Goal: Transaction & Acquisition: Purchase product/service

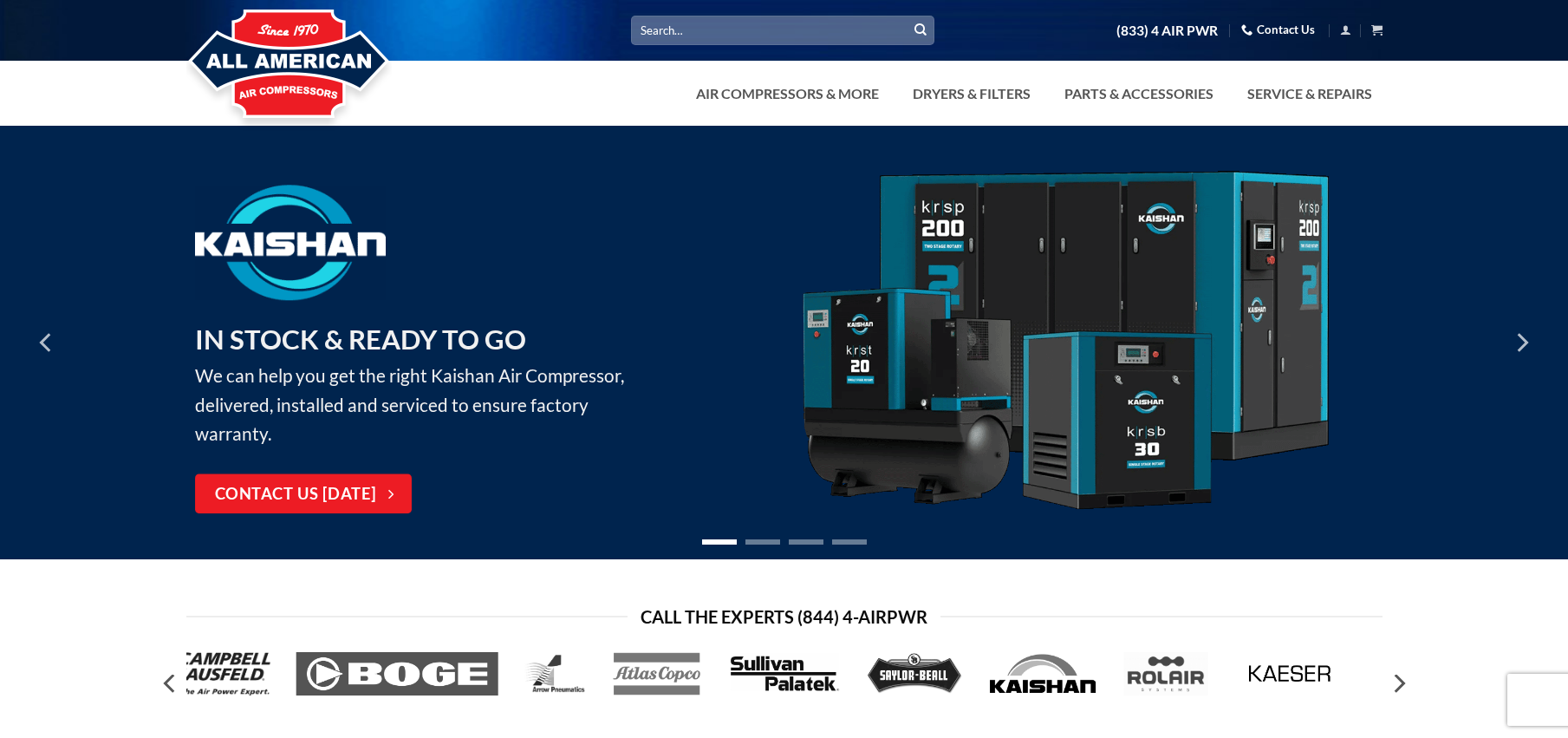
click at [743, 35] on input "Search for:" at bounding box center [782, 29] width 304 height 28
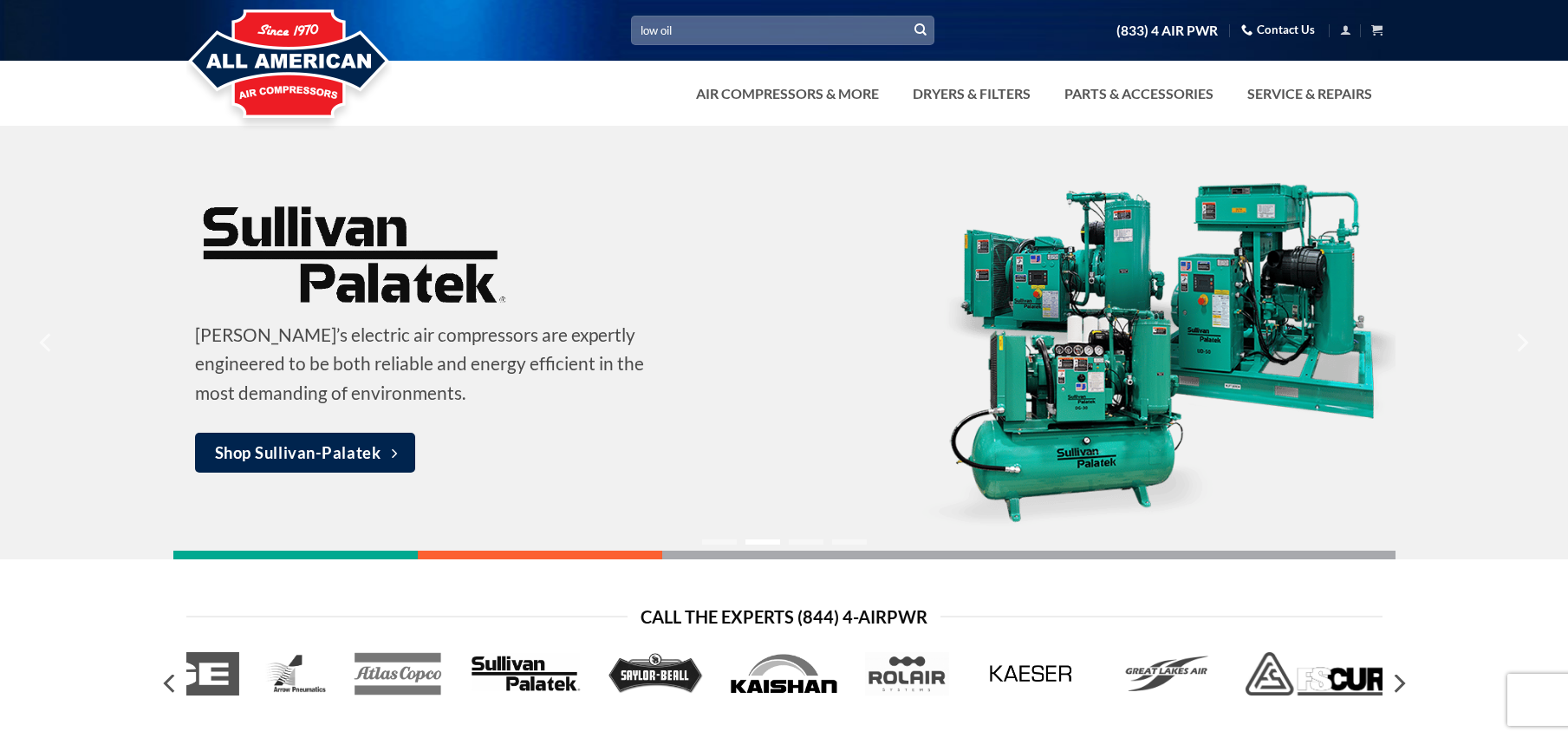
click at [726, 32] on input "low oil" at bounding box center [782, 29] width 304 height 28
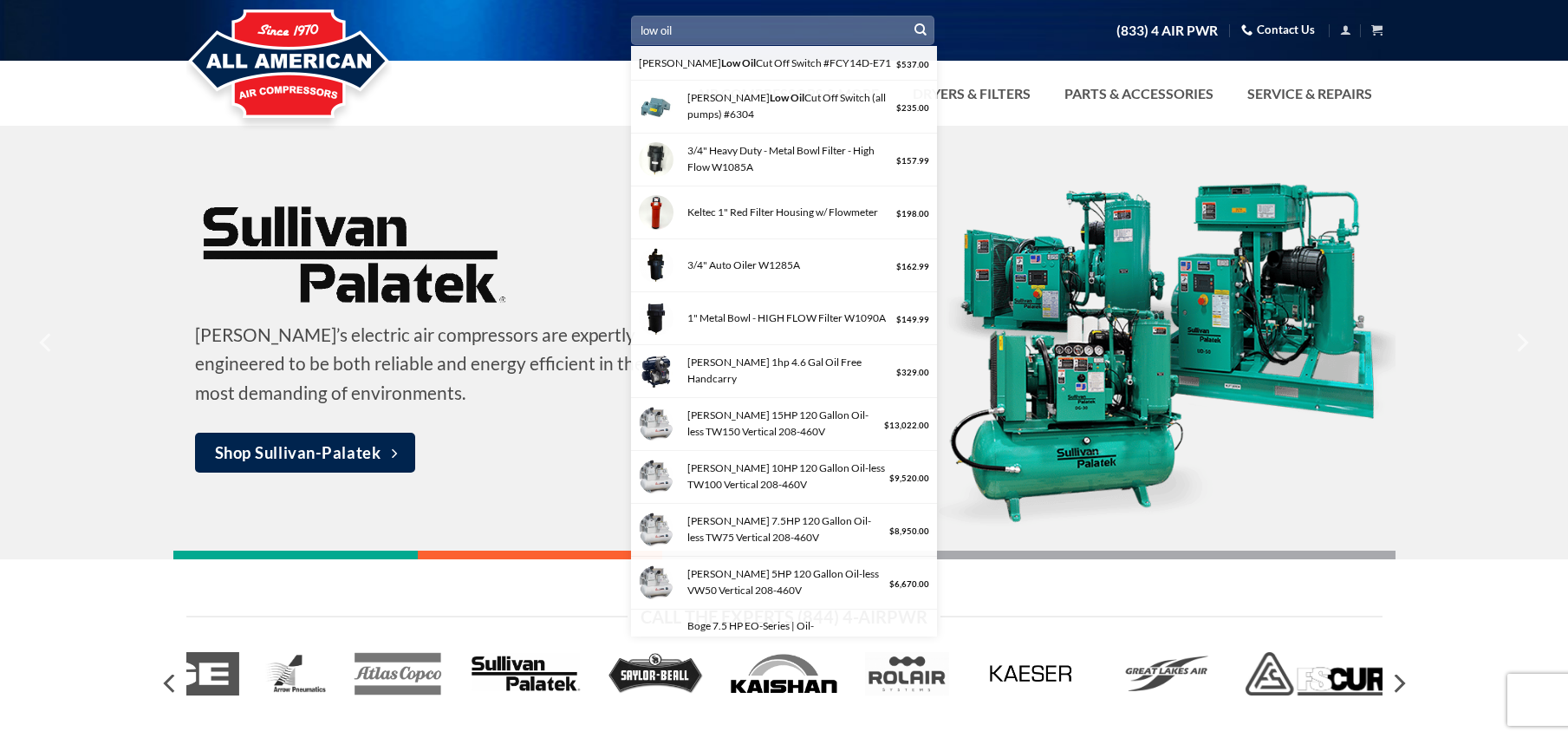
type input "low oil"
click at [908, 18] on button "Submit" at bounding box center [921, 30] width 26 height 26
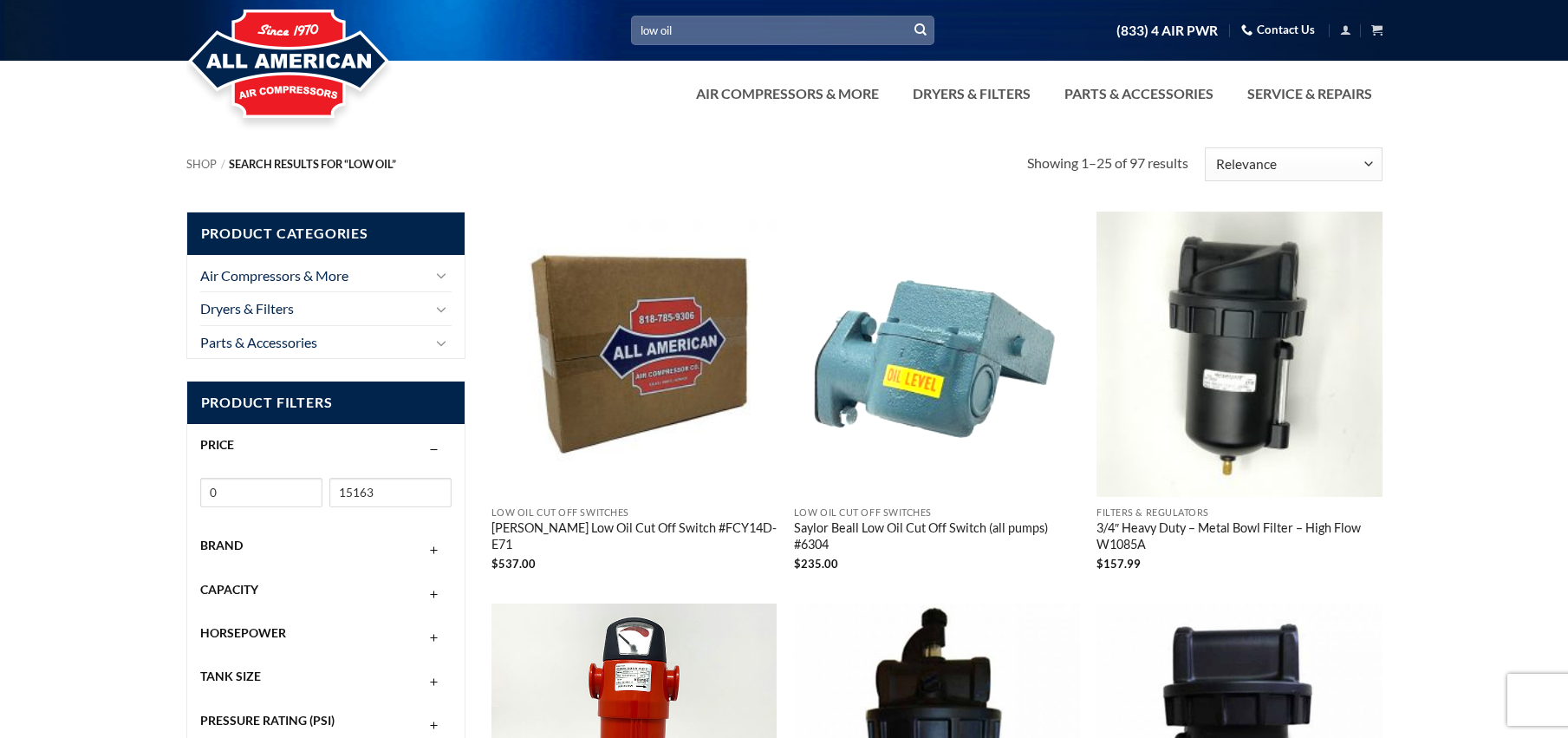
click at [873, 532] on link "Saylor Beall Low Oil Cut Off Switch (all pumps) #6304" at bounding box center [936, 537] width 286 height 34
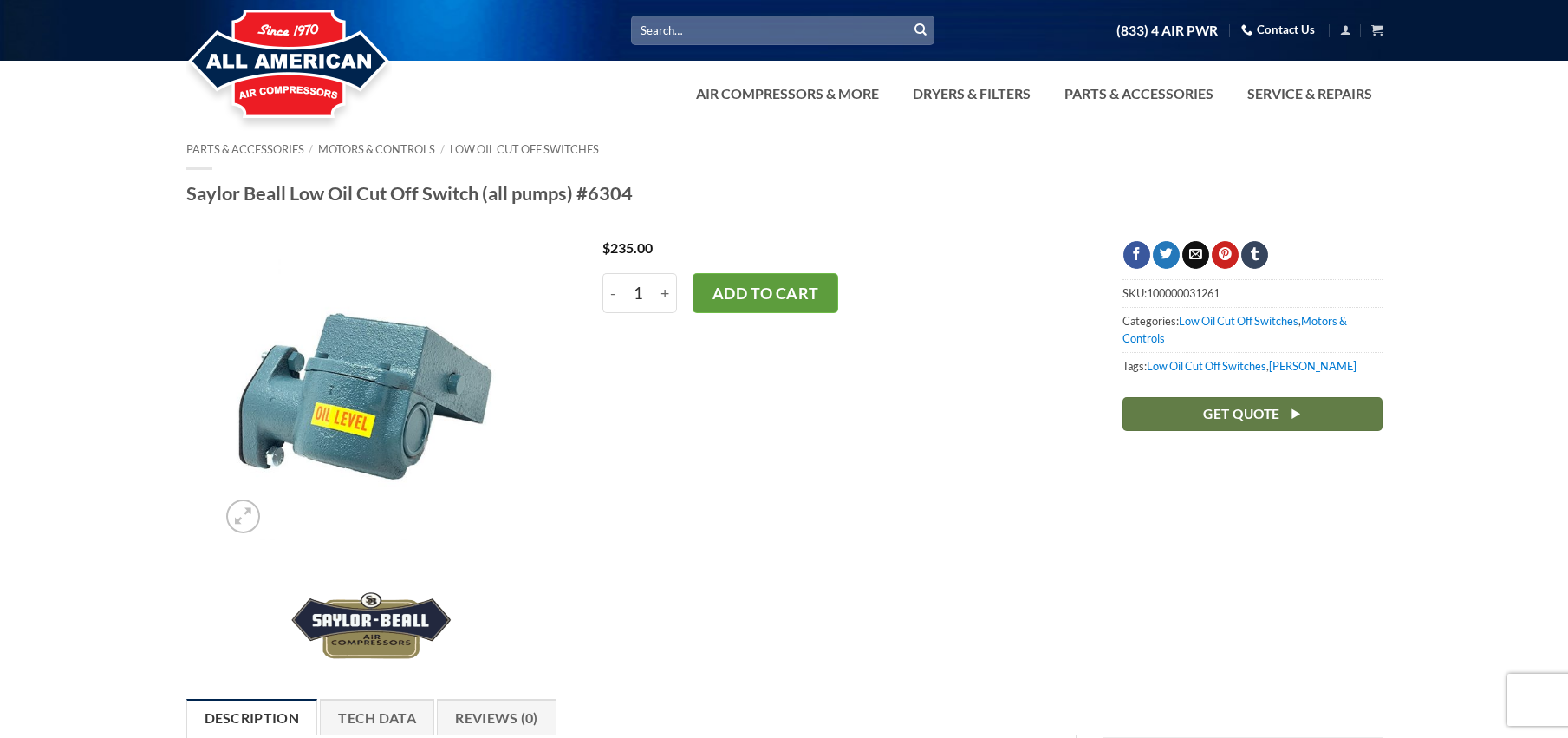
click at [770, 291] on button "Add to cart" at bounding box center [765, 293] width 145 height 40
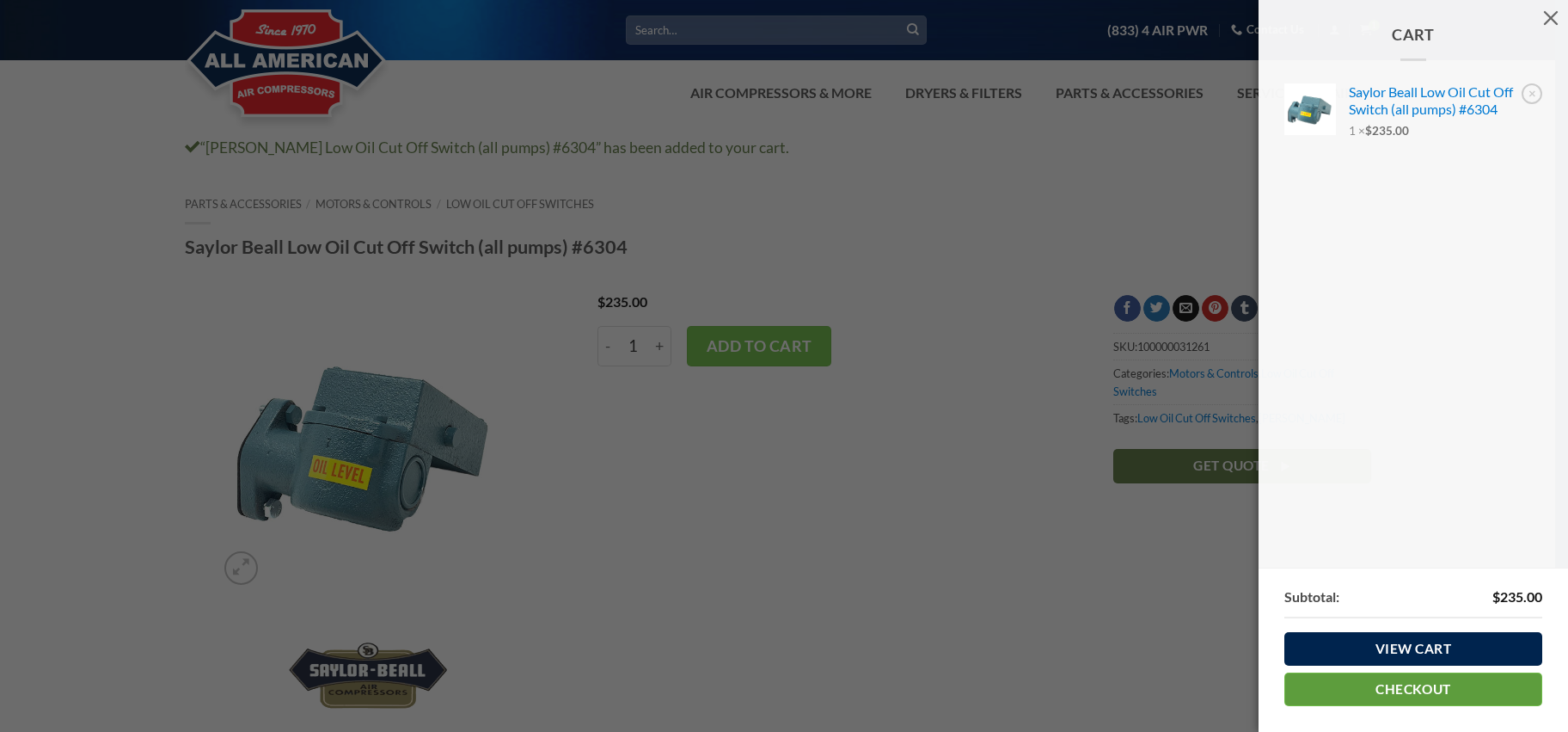
click at [1408, 691] on link "Checkout" at bounding box center [1413, 689] width 258 height 33
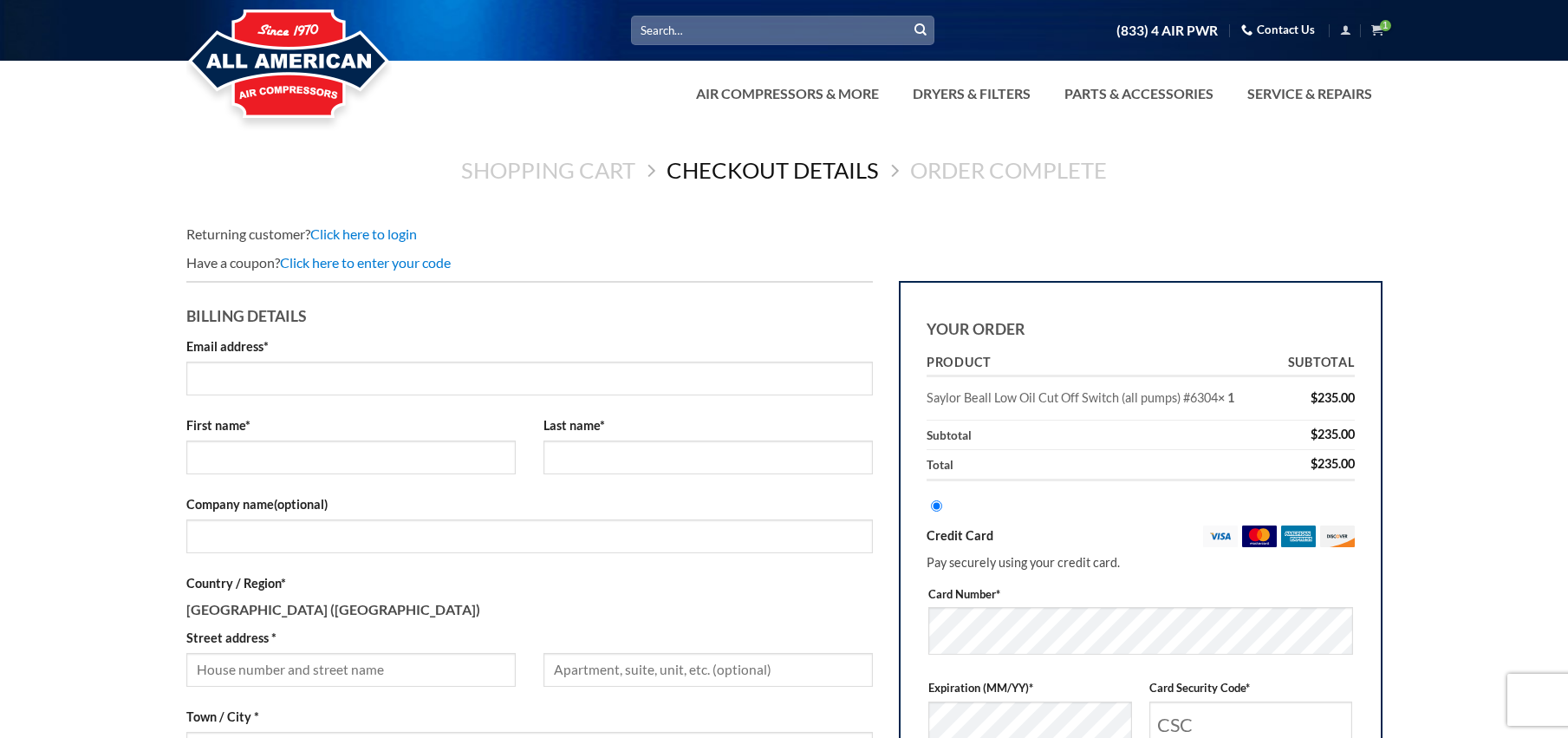
click at [852, 225] on div "Returning customer? Click here to login" at bounding box center [785, 234] width 1197 height 23
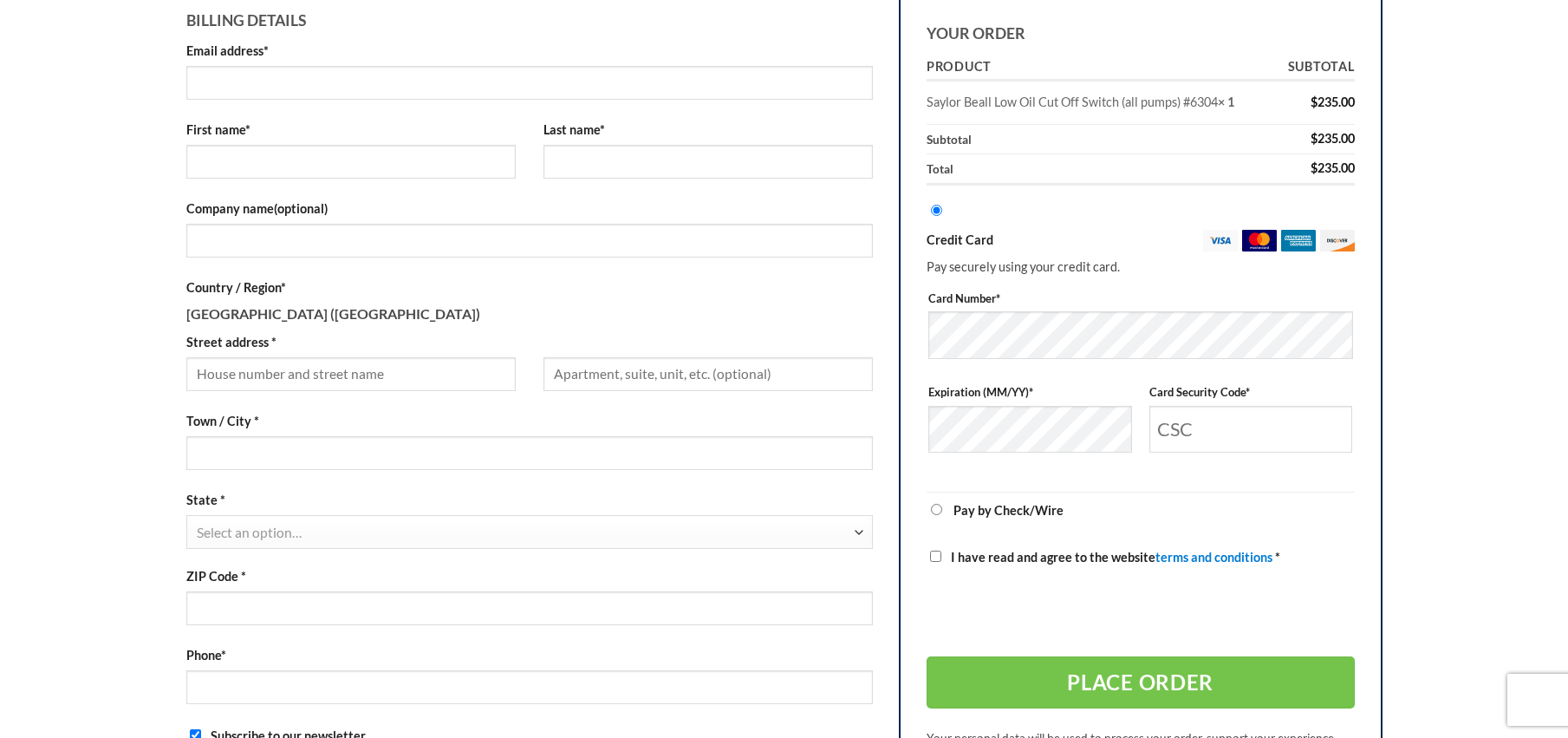
scroll to position [416, 0]
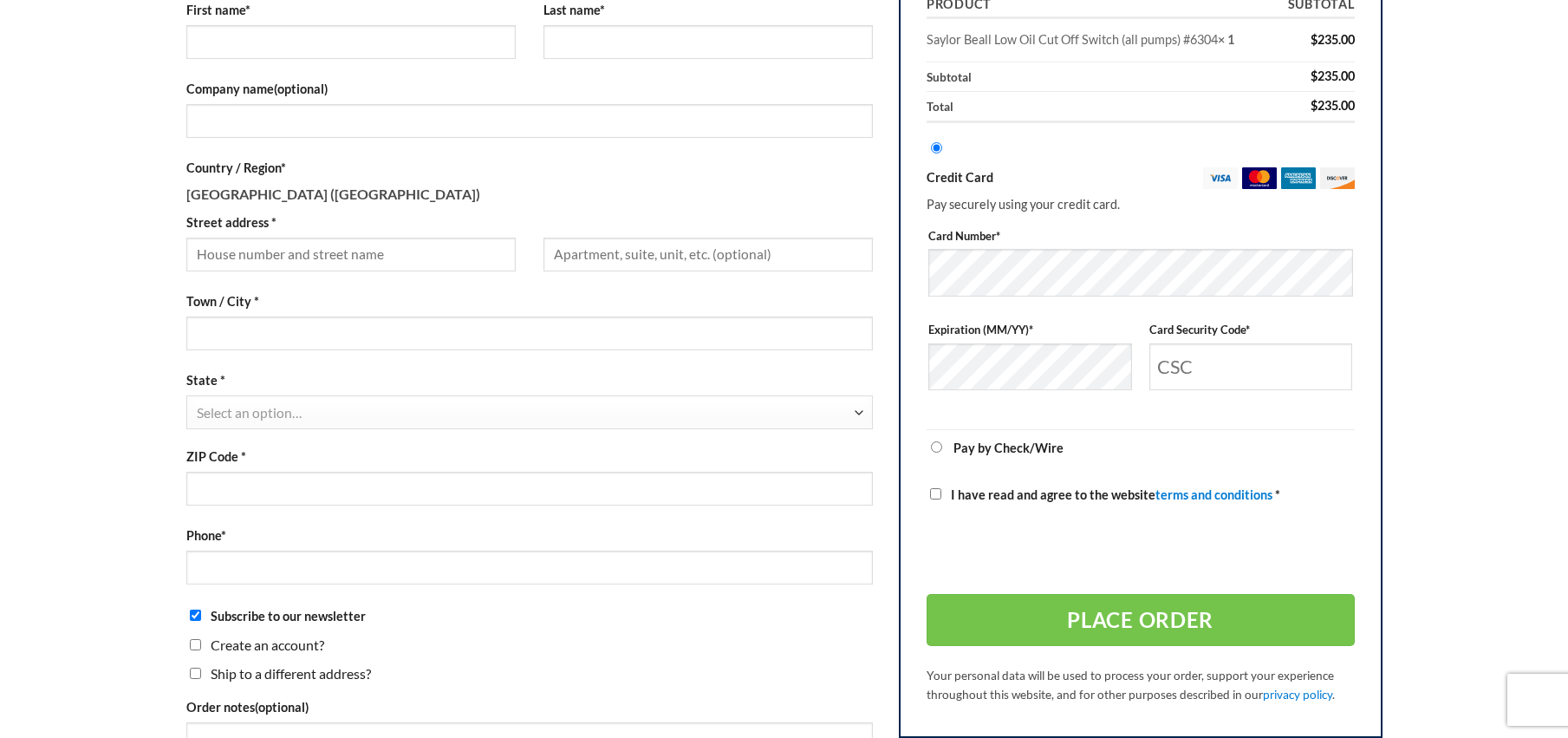
click at [641, 196] on p "Country / Region * United States (US)" at bounding box center [531, 182] width 688 height 47
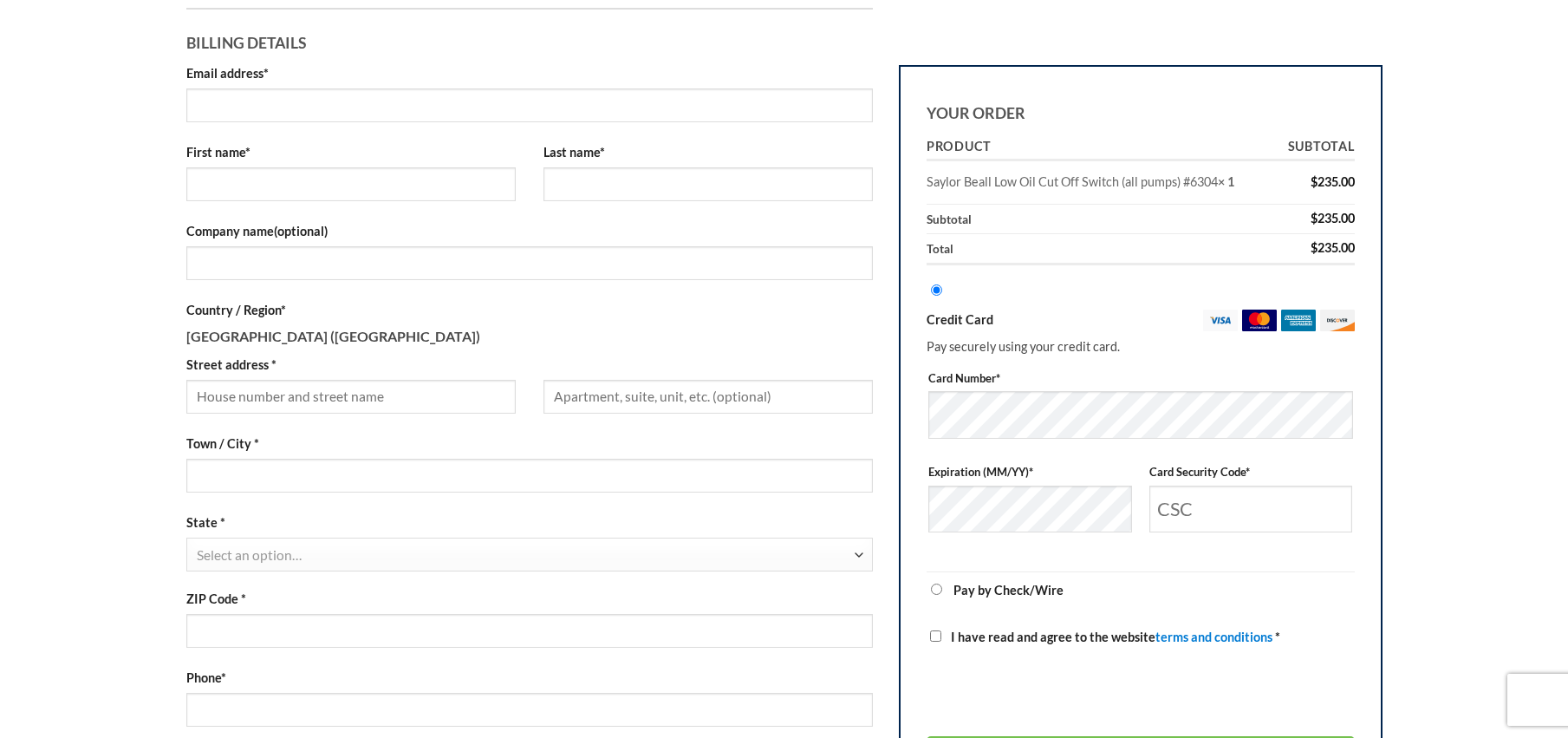
scroll to position [260, 0]
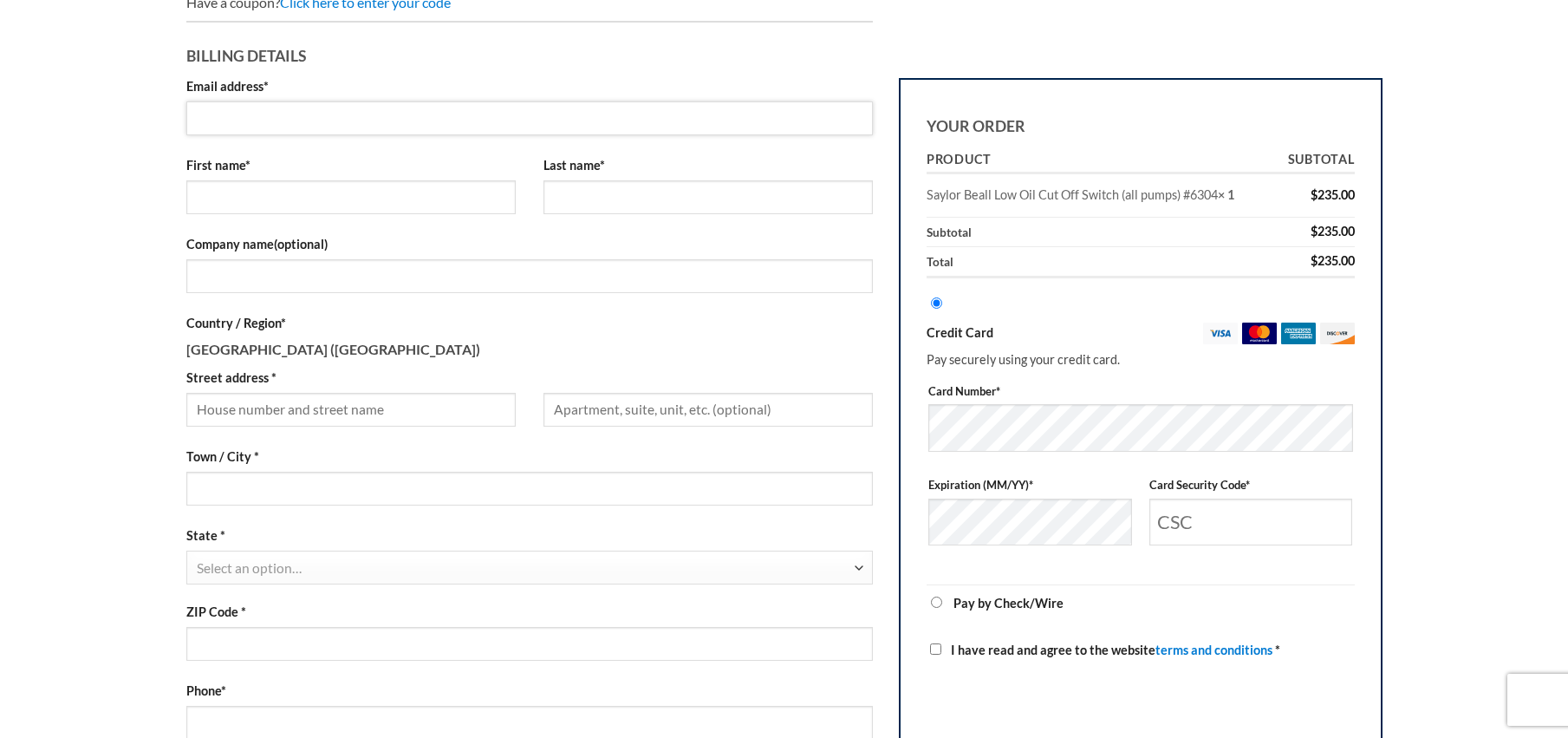
click at [346, 113] on input "Email address *" at bounding box center [531, 118] width 688 height 33
type input "bob@bob"
type input "bob"
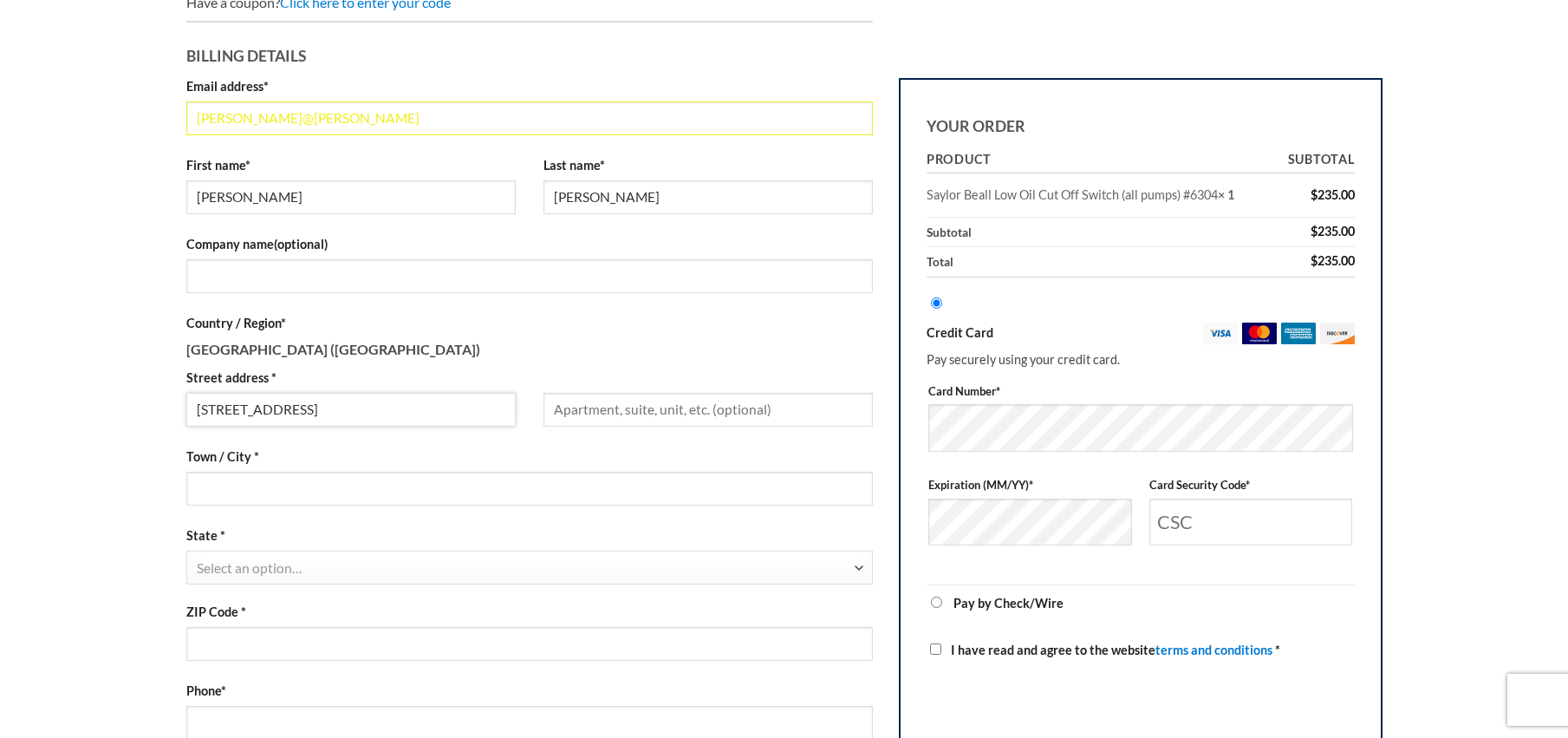
type input "830 East Lakengren Dr"
type input "Eaton"
type input "O"
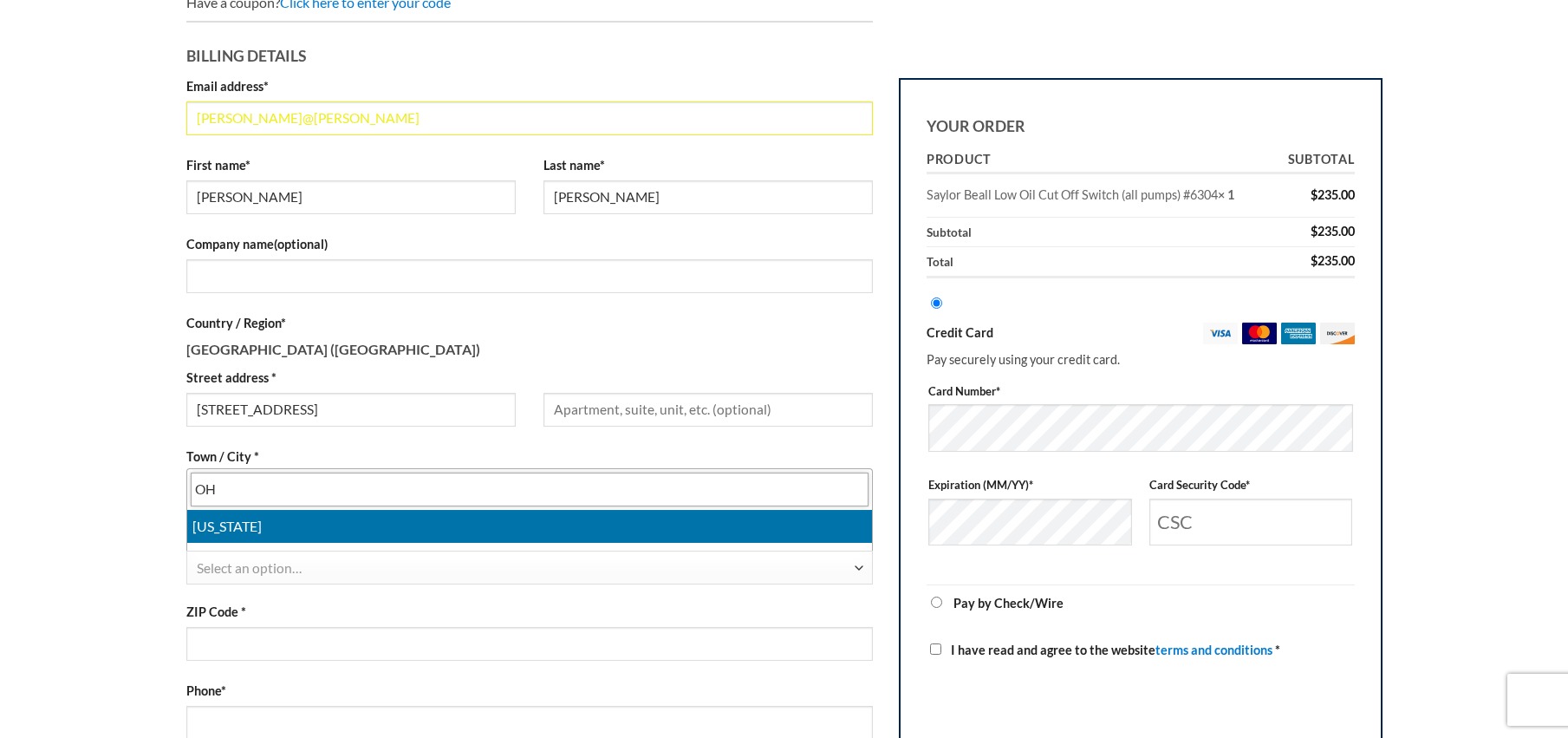
type input "OH"
select select "OH"
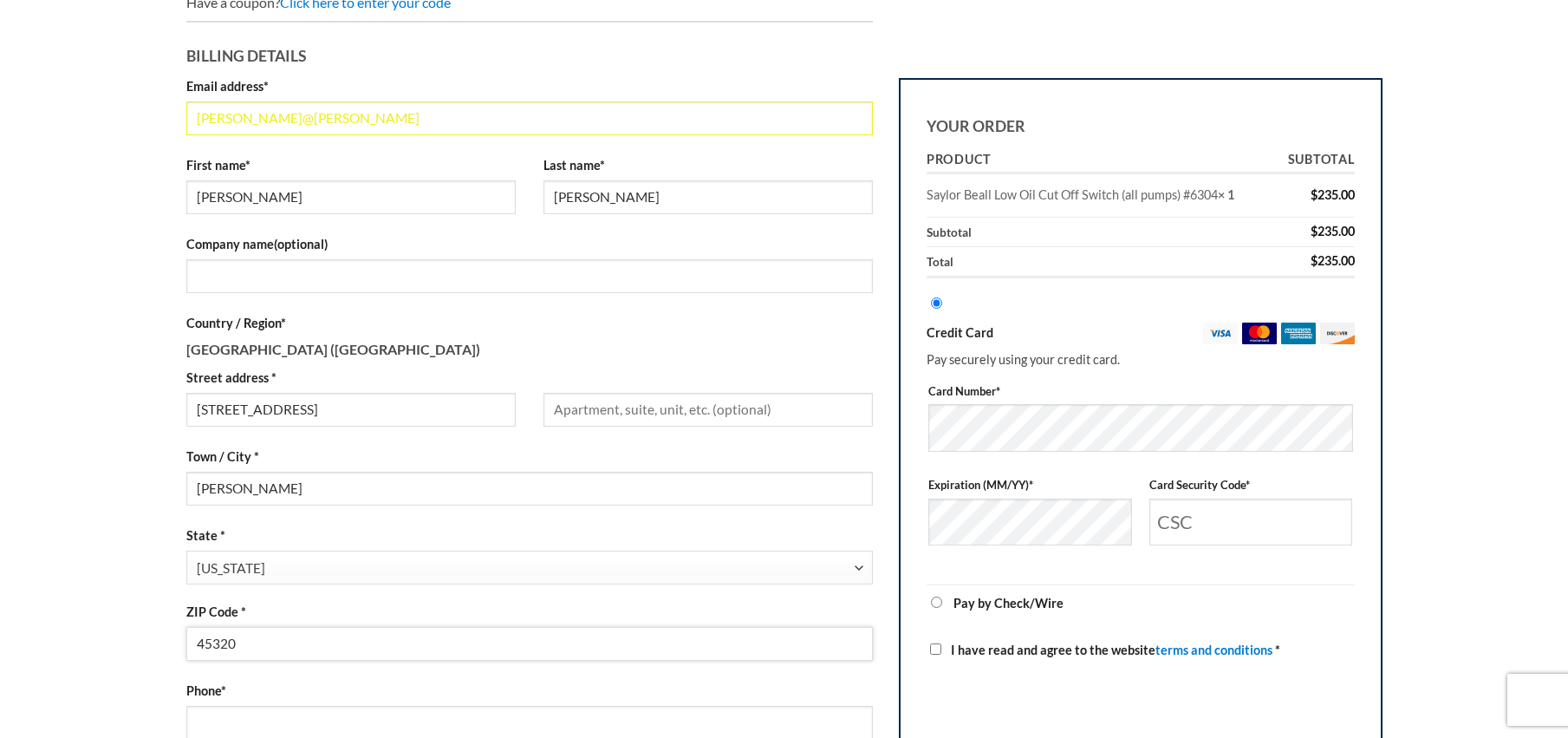
type input "45320"
click at [106, 472] on main "Shopping Cart Checkout details Order Complete Returning customer? Click here to…" at bounding box center [784, 468] width 1568 height 1206
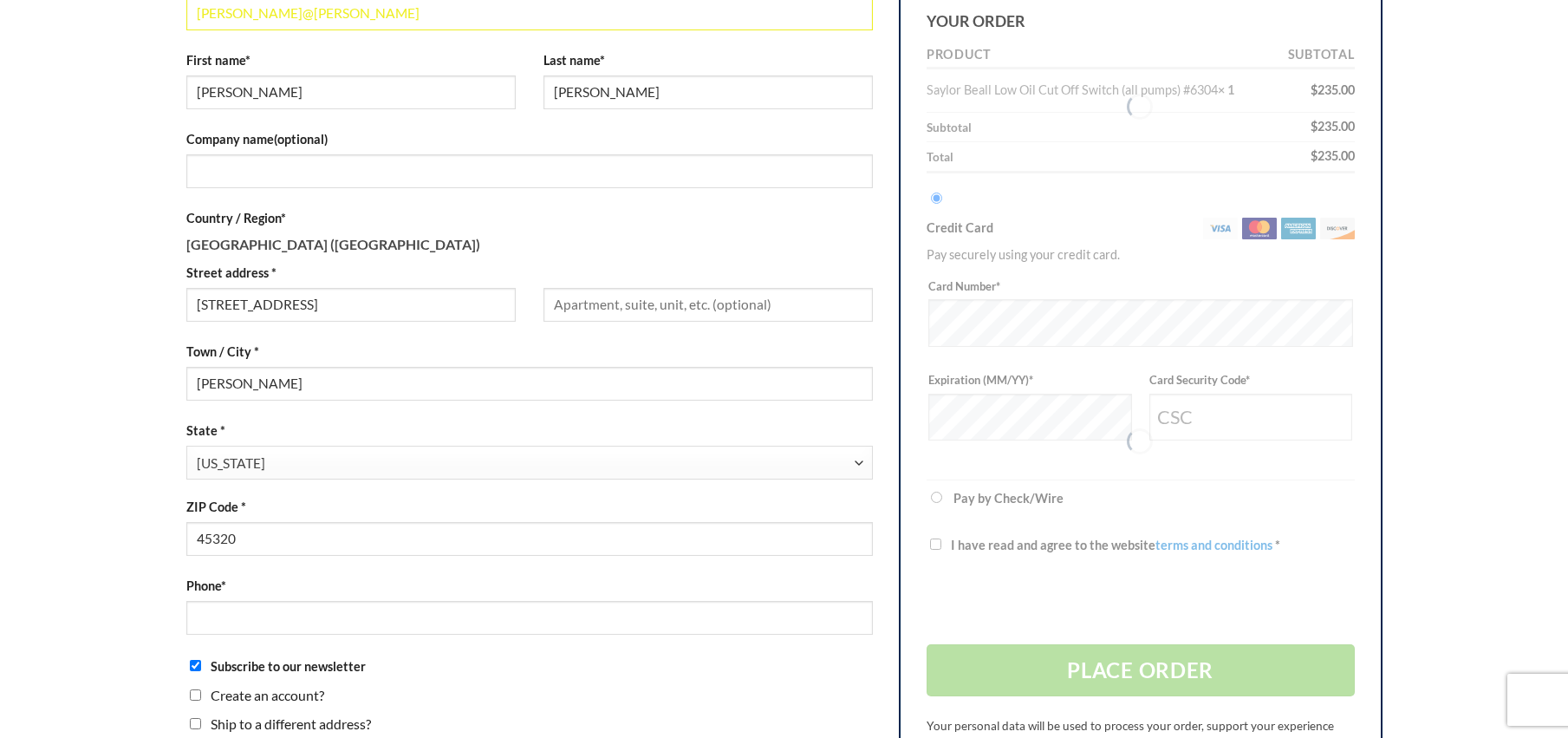
scroll to position [596, 0]
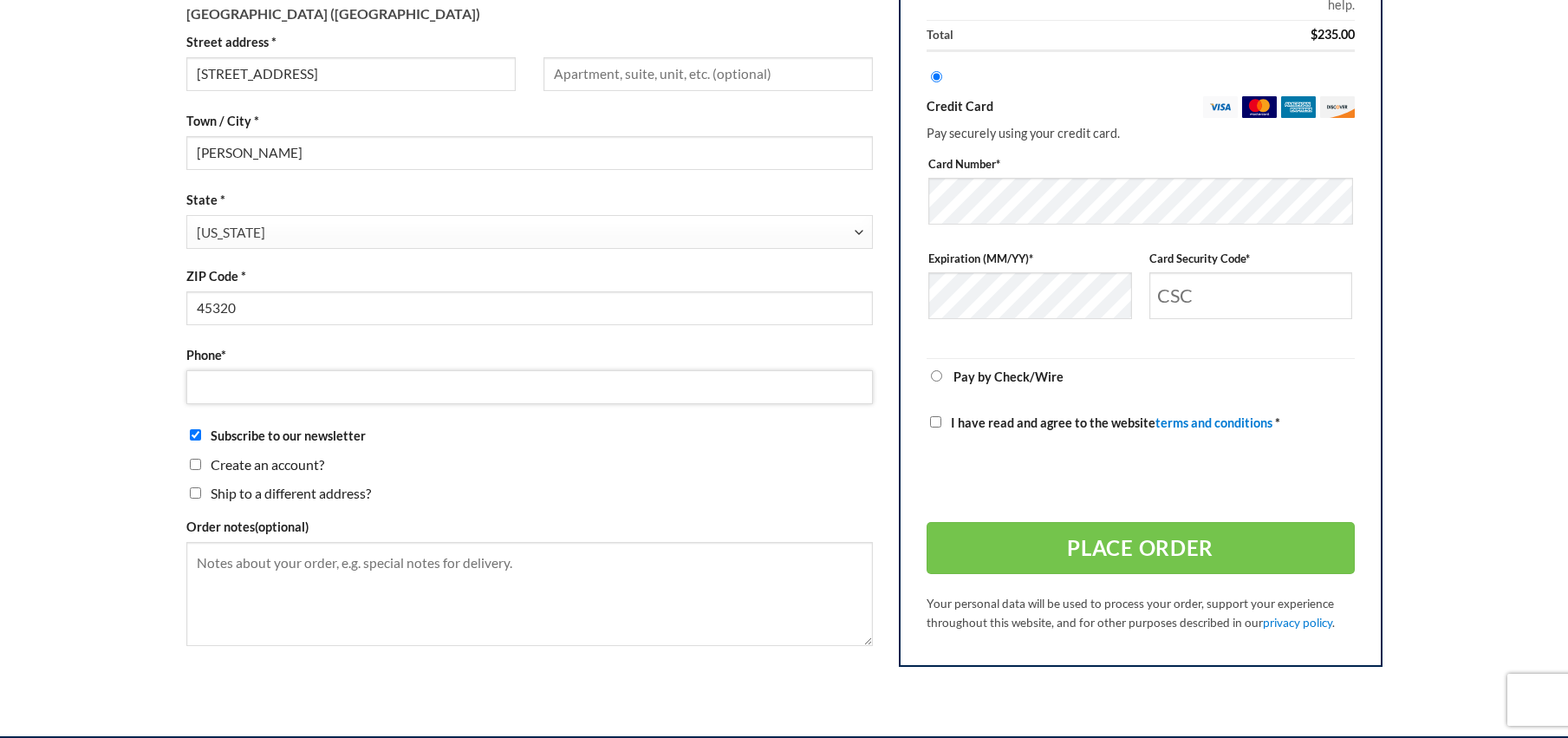
click at [260, 378] on input "Phone *" at bounding box center [531, 387] width 688 height 33
type input "1231231234"
click at [704, 483] on h3 "Ship to a different address?" at bounding box center [531, 495] width 688 height 28
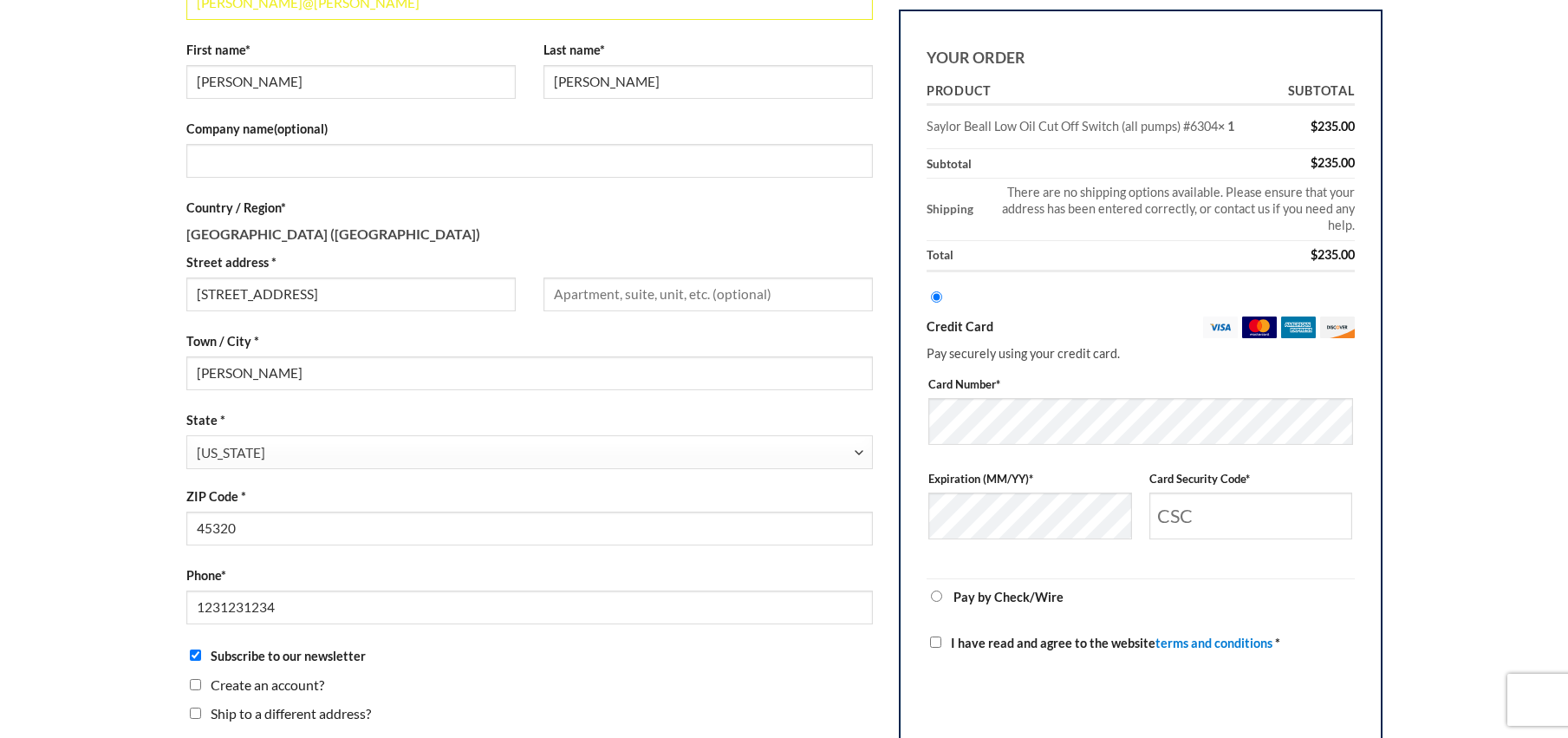
scroll to position [370, 0]
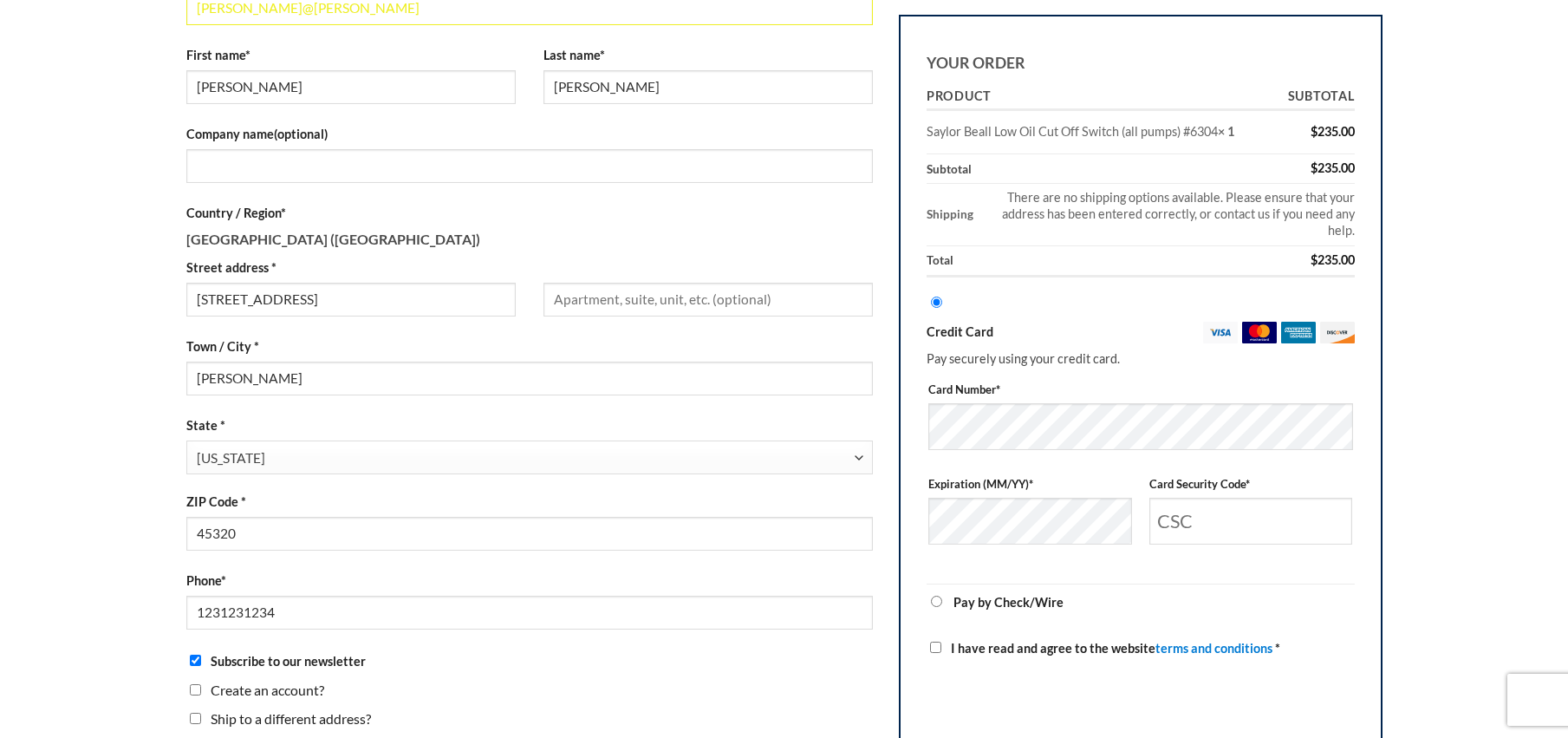
click at [1154, 195] on td "There are no shipping options available. Please ensure that your address has be…" at bounding box center [1167, 215] width 375 height 63
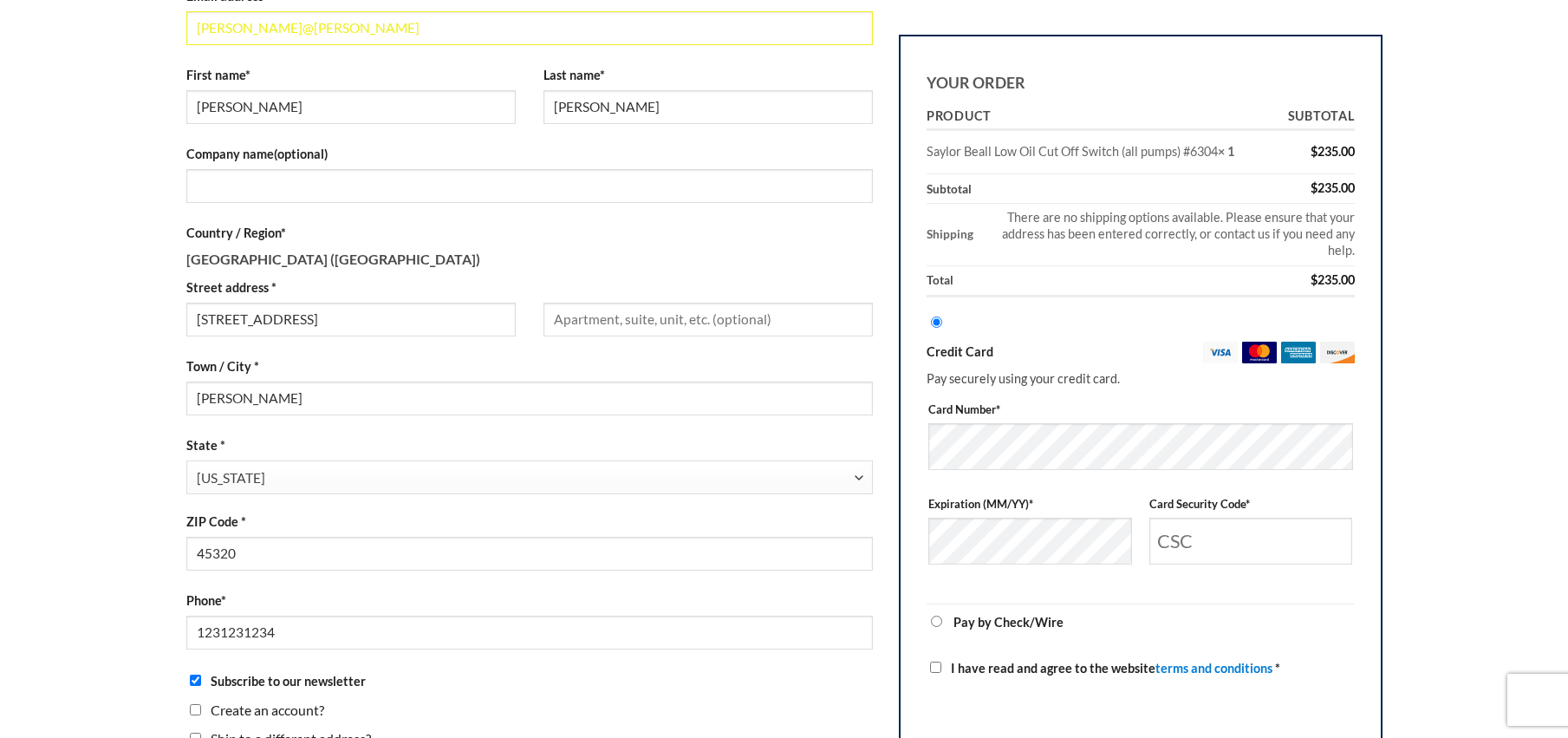
scroll to position [344, 0]
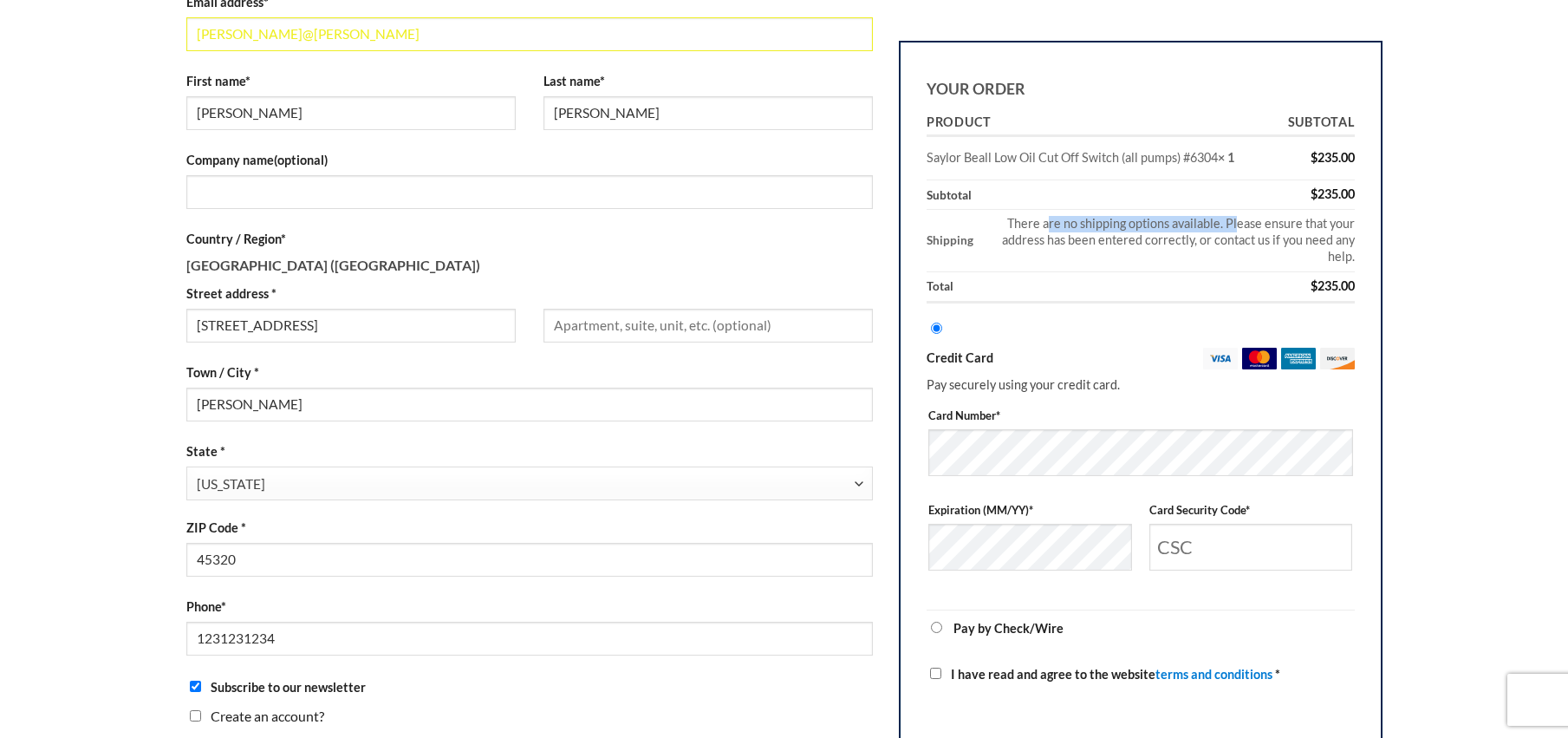
drag, startPoint x: 1013, startPoint y: 221, endPoint x: 1206, endPoint y: 229, distance: 193.2
click at [1206, 229] on td "There are no shipping options available. Please ensure that your address has be…" at bounding box center [1167, 242] width 375 height 63
click at [1214, 232] on td "There are no shipping options available. Please ensure that your address has be…" at bounding box center [1167, 242] width 375 height 63
drag, startPoint x: 1116, startPoint y: 236, endPoint x: 1187, endPoint y: 245, distance: 71.6
click at [1187, 245] on td "There are no shipping options available. Please ensure that your address has be…" at bounding box center [1167, 242] width 375 height 63
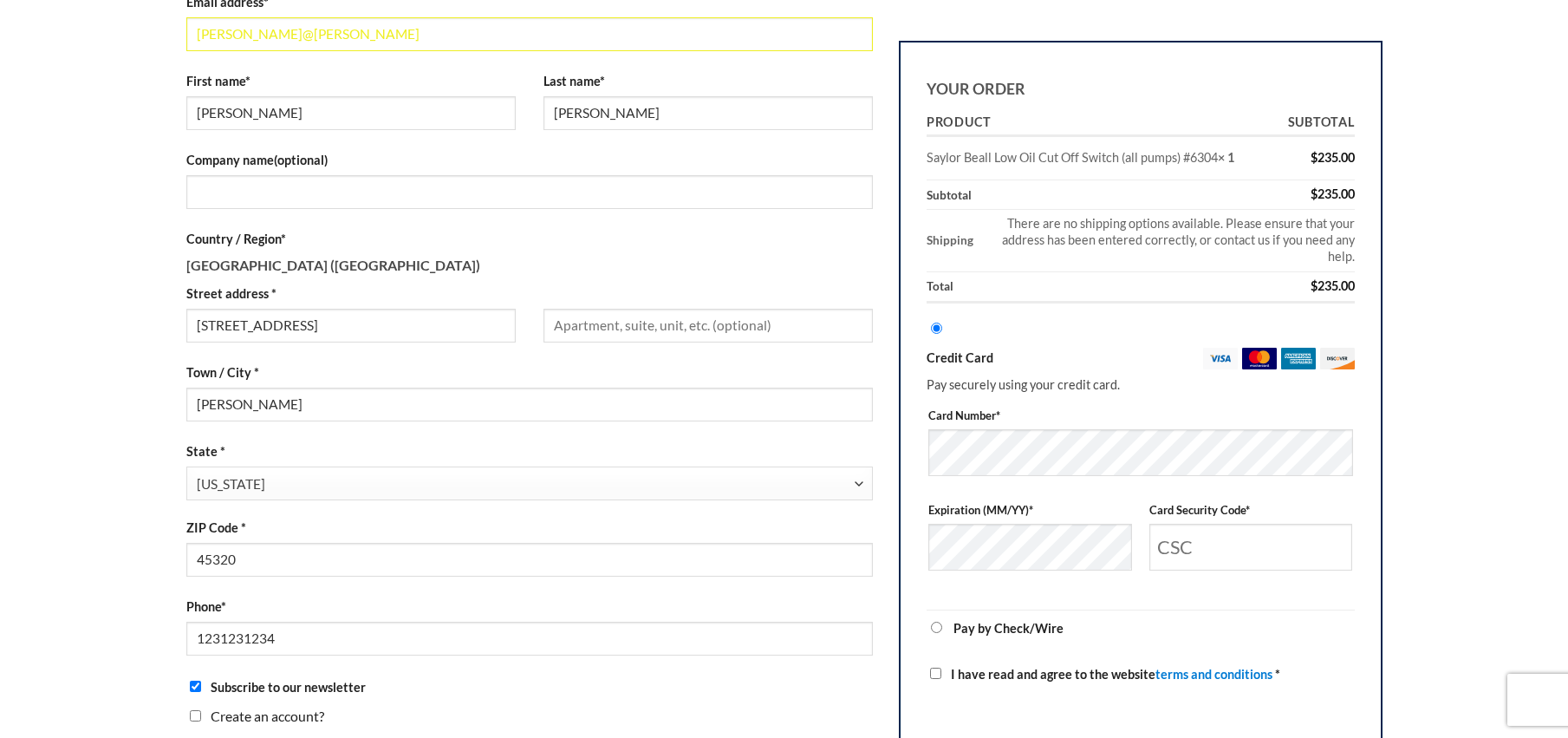
click at [1265, 244] on td "There are no shipping options available. Please ensure that your address has be…" at bounding box center [1167, 242] width 375 height 63
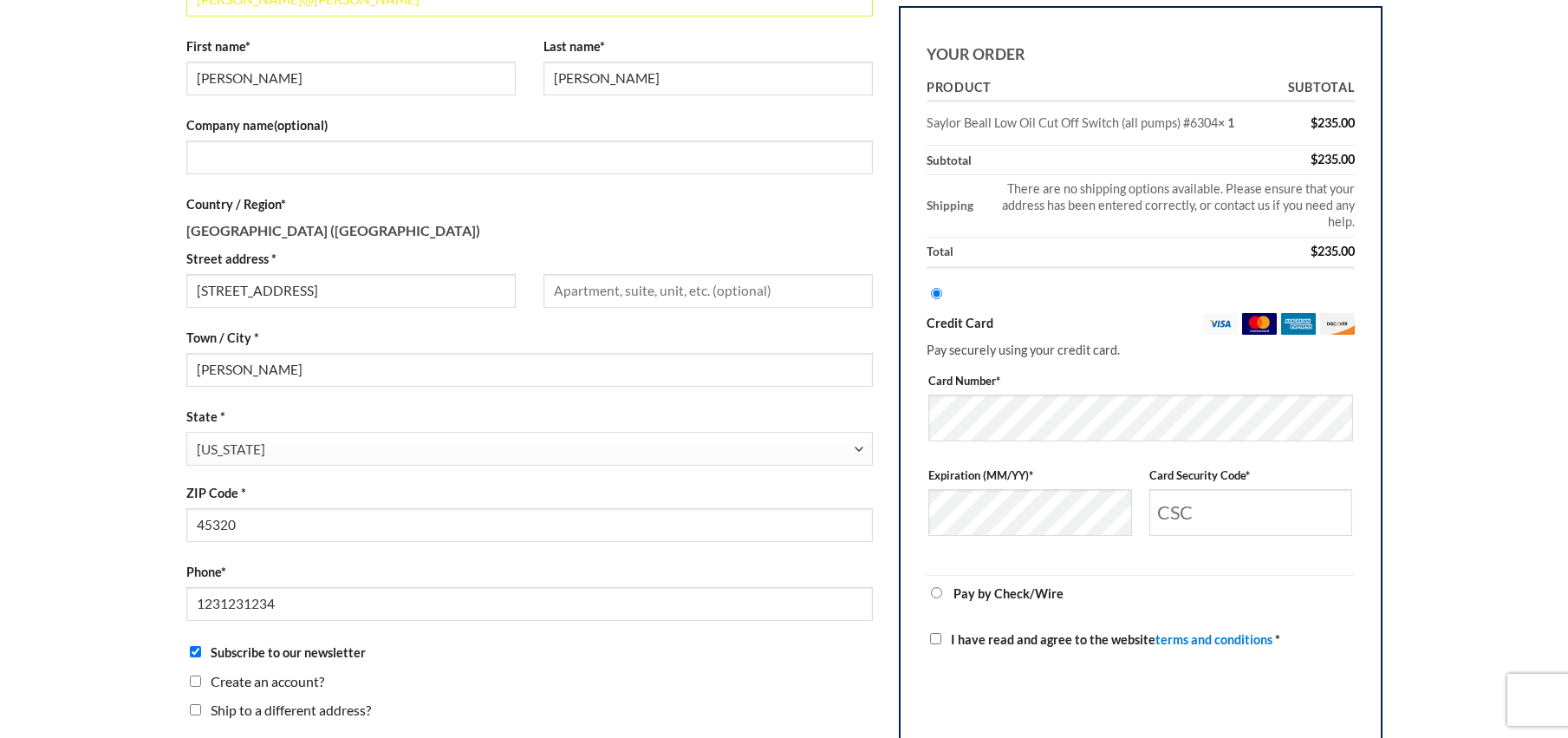
scroll to position [349, 0]
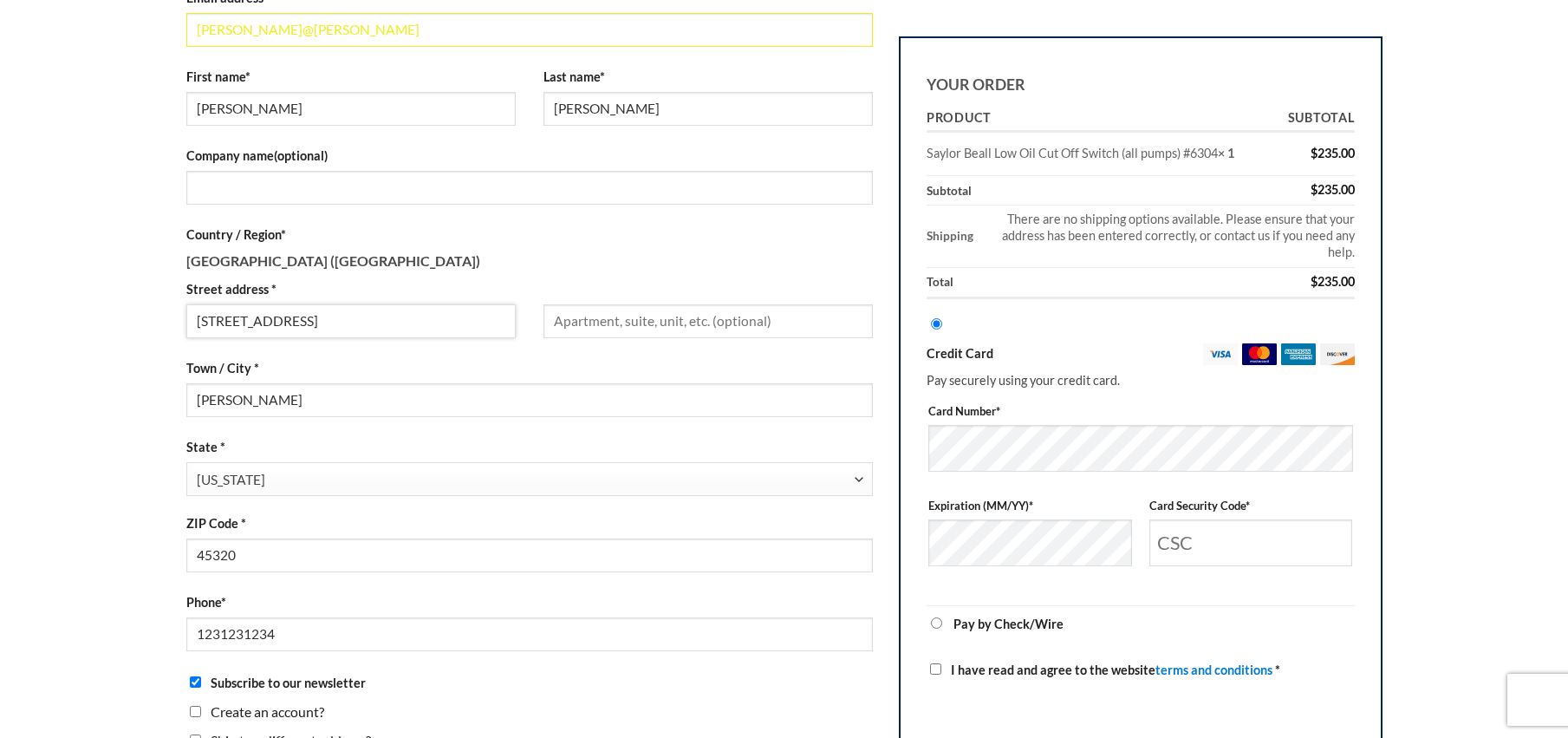
click at [358, 330] on input "830 East Lakengren Dr" at bounding box center [351, 321] width 329 height 33
click at [549, 261] on p "Country / Region * United States (US)" at bounding box center [531, 249] width 688 height 47
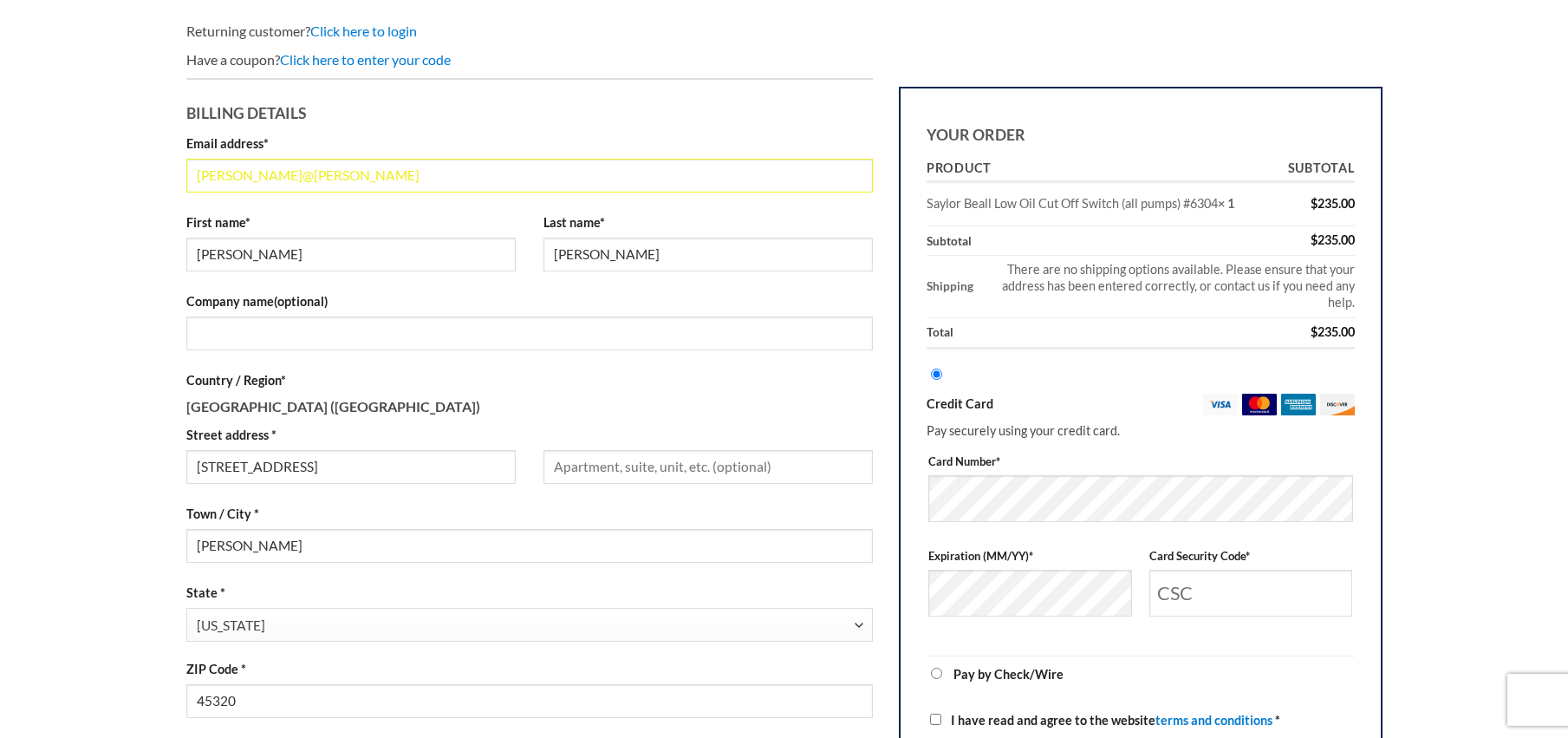
scroll to position [138, 0]
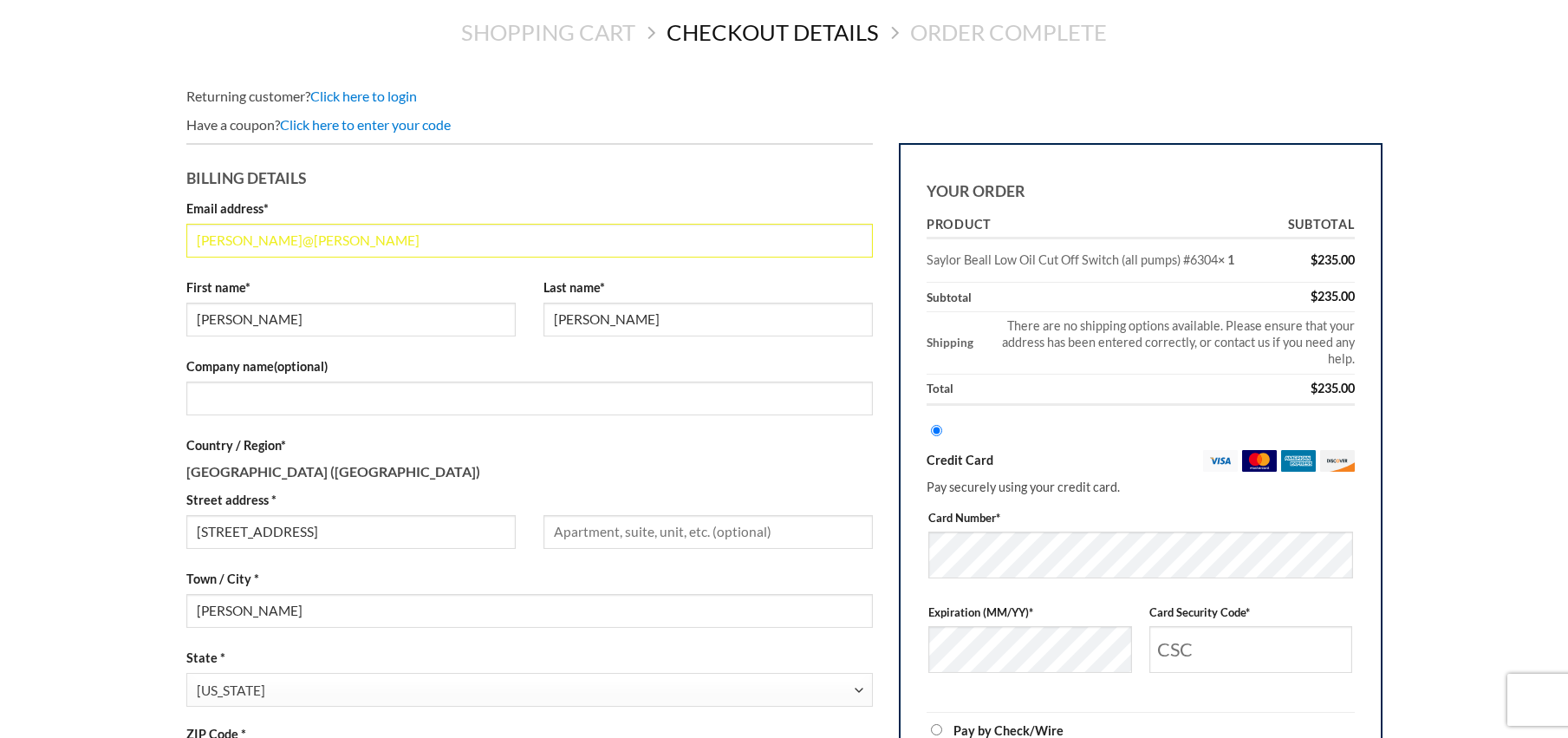
click at [854, 169] on h3 "Billing details" at bounding box center [531, 175] width 688 height 33
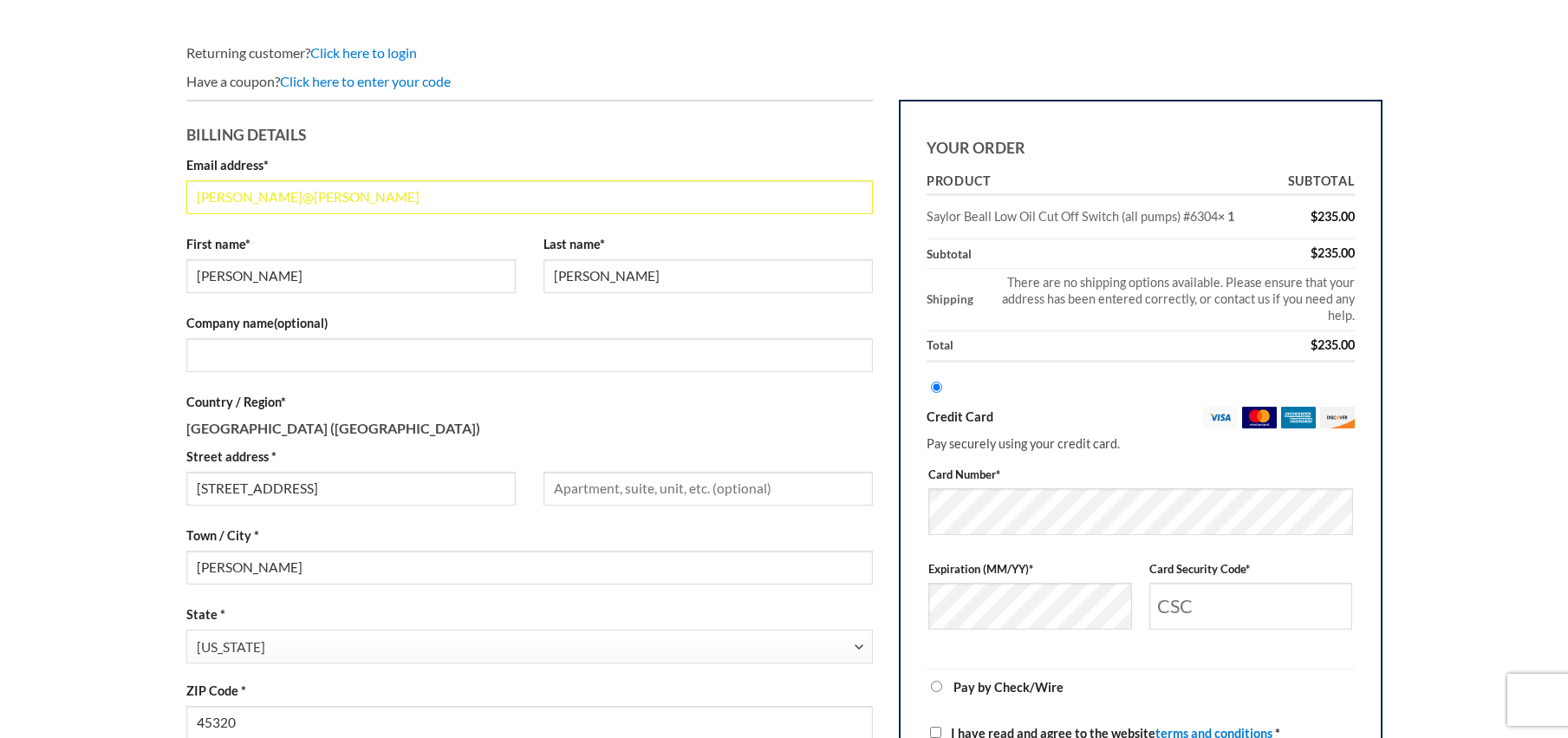
scroll to position [0, 0]
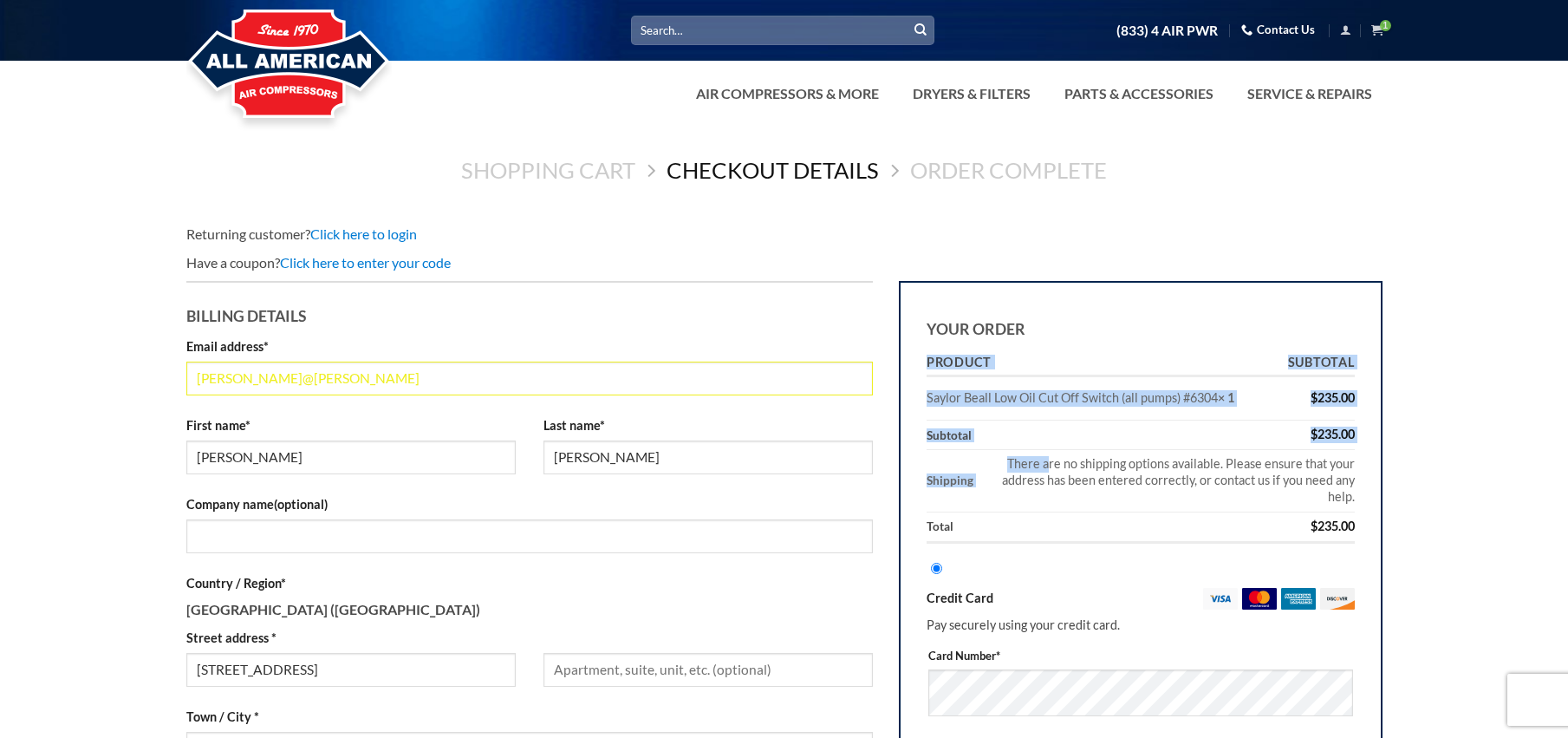
drag, startPoint x: 1009, startPoint y: 459, endPoint x: 1371, endPoint y: 497, distance: 364.0
click at [1371, 497] on div "Your order Product Subtotal Saylor Beall Low Oil Cut Off Switch (all pumps) #63…" at bounding box center [1141, 719] width 483 height 878
click at [1373, 485] on div "Your order Product Subtotal Saylor Beall Low Oil Cut Off Switch (all pumps) #63…" at bounding box center [1141, 719] width 483 height 878
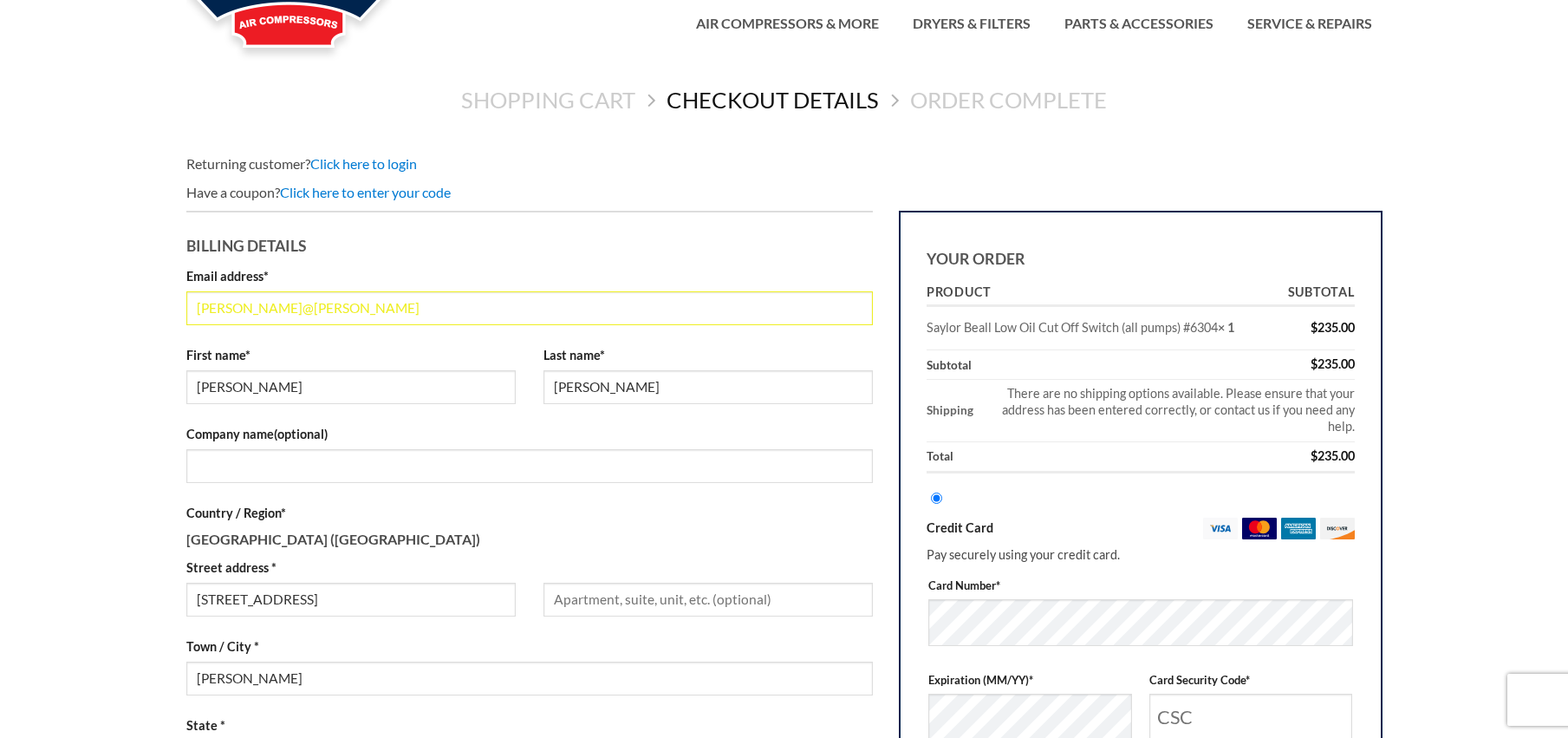
scroll to position [80, 0]
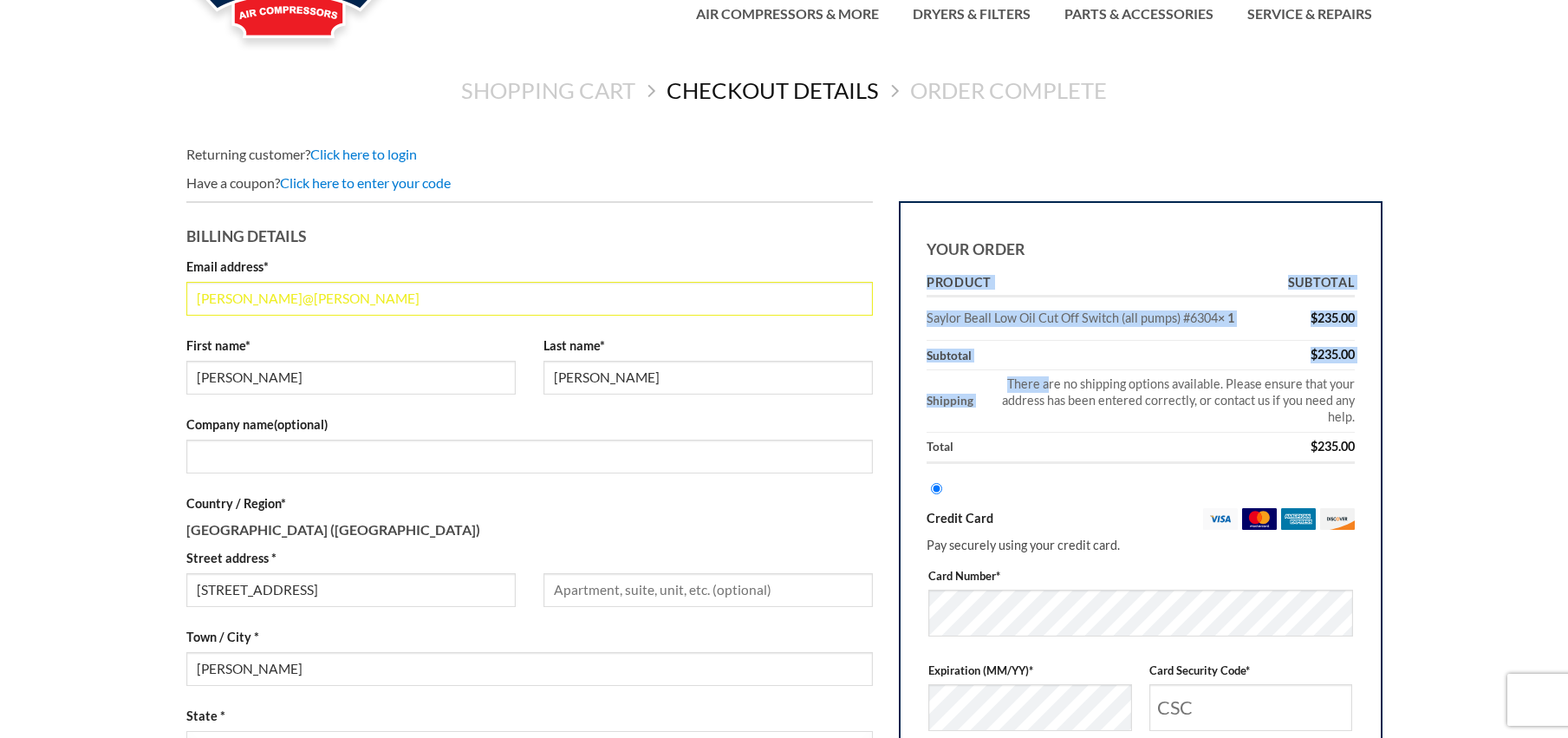
drag, startPoint x: 1013, startPoint y: 376, endPoint x: 1358, endPoint y: 413, distance: 347.0
click at [1358, 413] on div "Your order Product Subtotal Saylor Beall Low Oil Cut Off Switch (all pumps) #63…" at bounding box center [1141, 640] width 483 height 878
click at [1412, 400] on main "Shopping Cart Checkout details Order Complete Returning customer? Click here to…" at bounding box center [784, 649] width 1568 height 1206
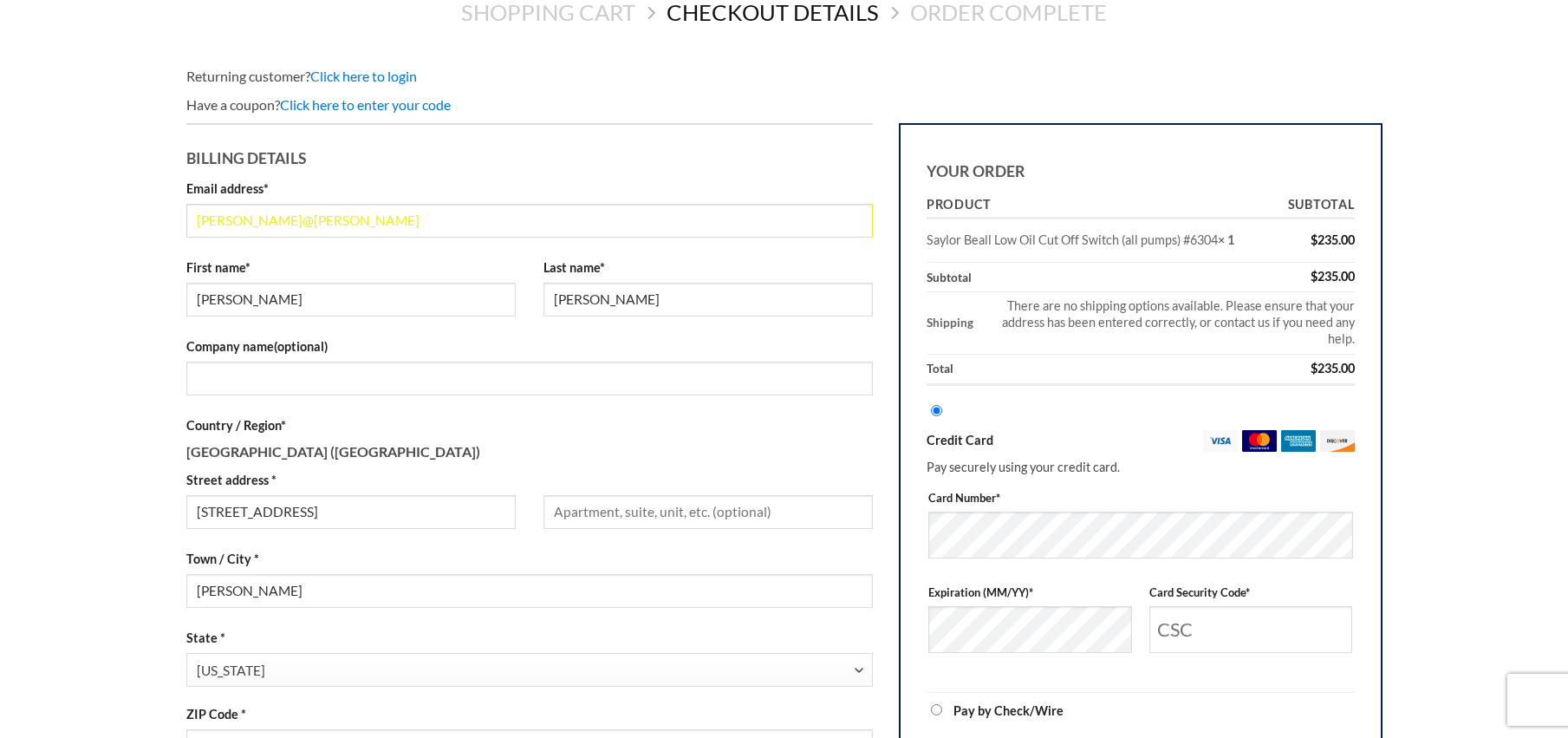
scroll to position [158, 0]
click at [1369, 321] on div "Your order Product Subtotal Saylor Beall Low Oil Cut Off Switch (all pumps) #63…" at bounding box center [1141, 560] width 483 height 878
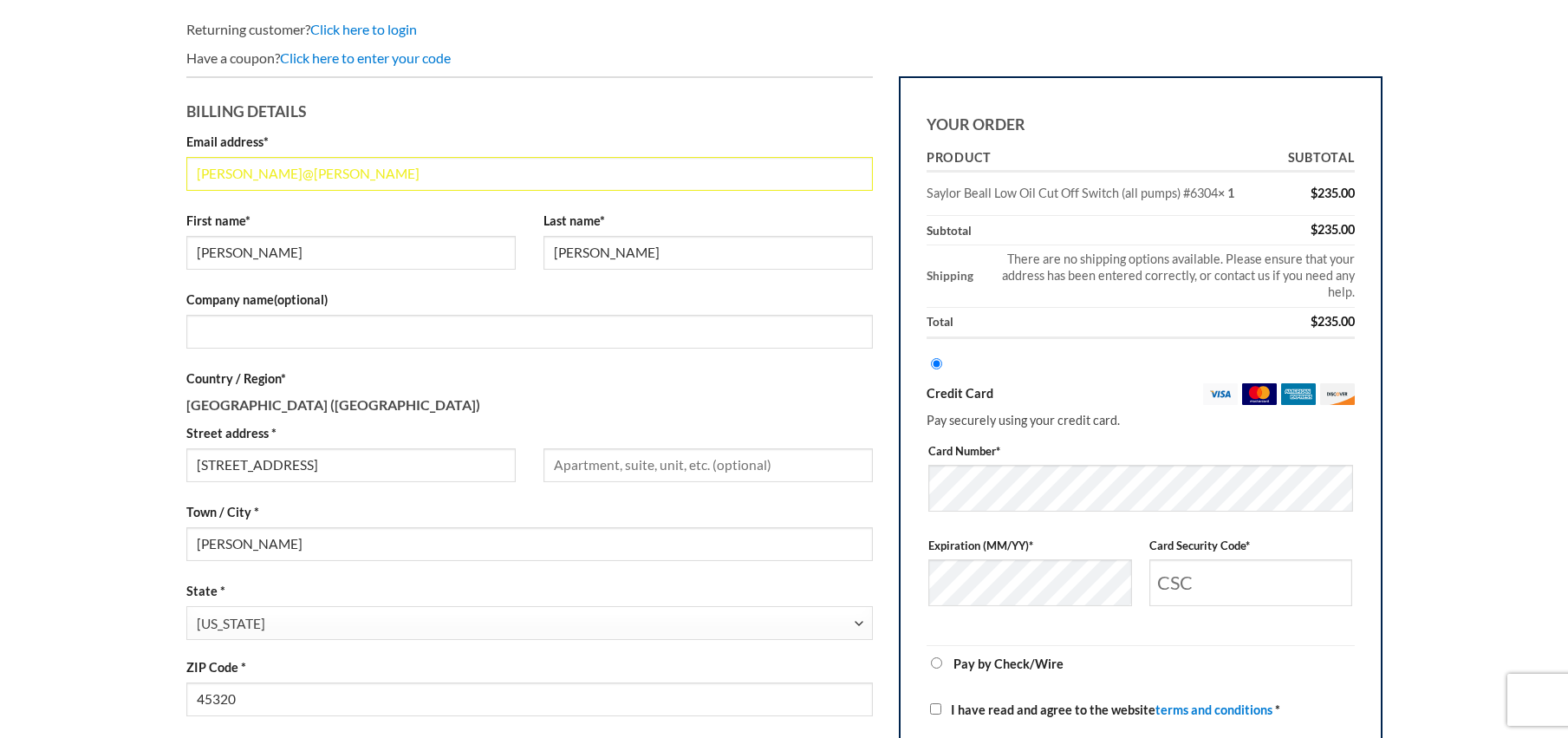
scroll to position [237, 0]
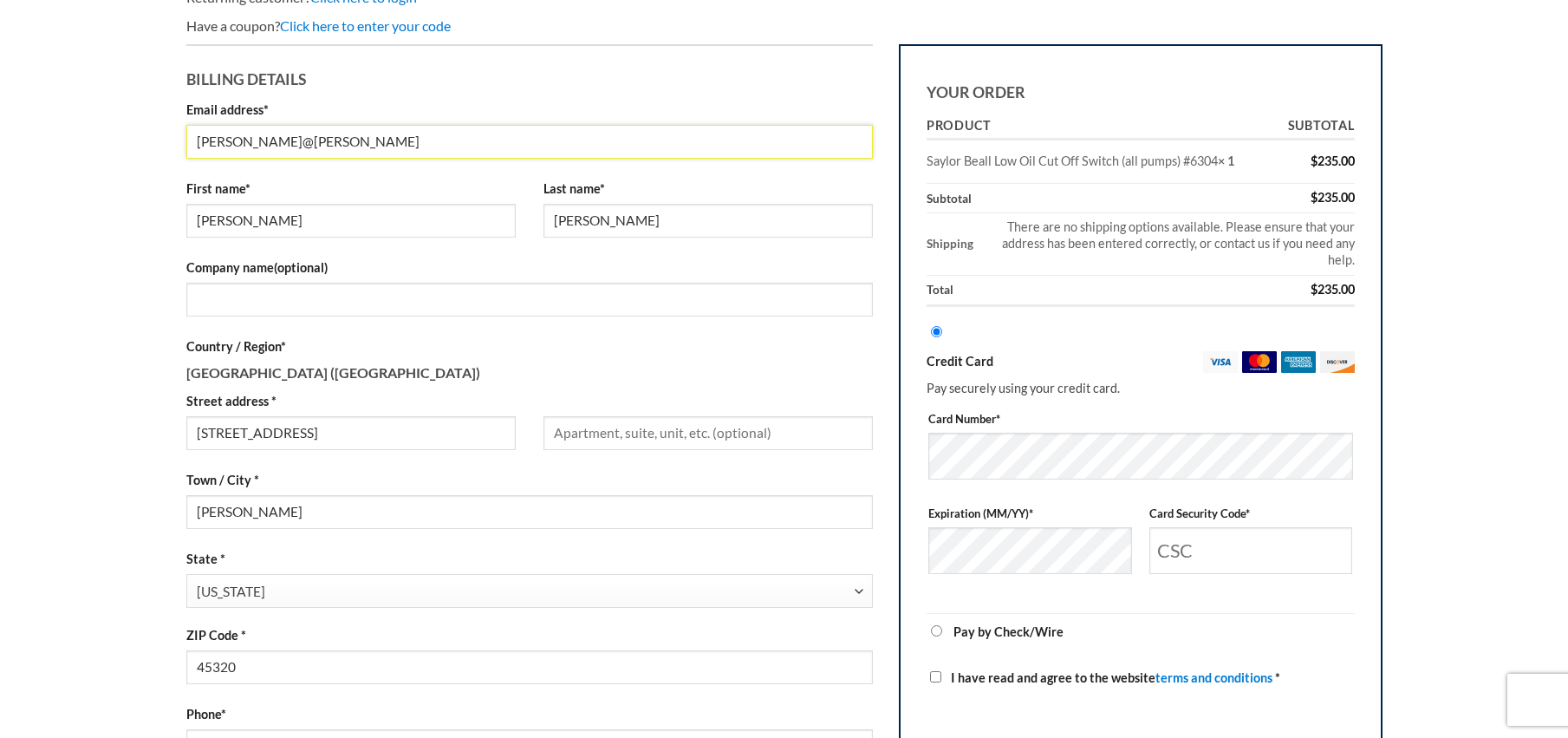
click at [378, 148] on input "bob@bob" at bounding box center [531, 142] width 688 height 33
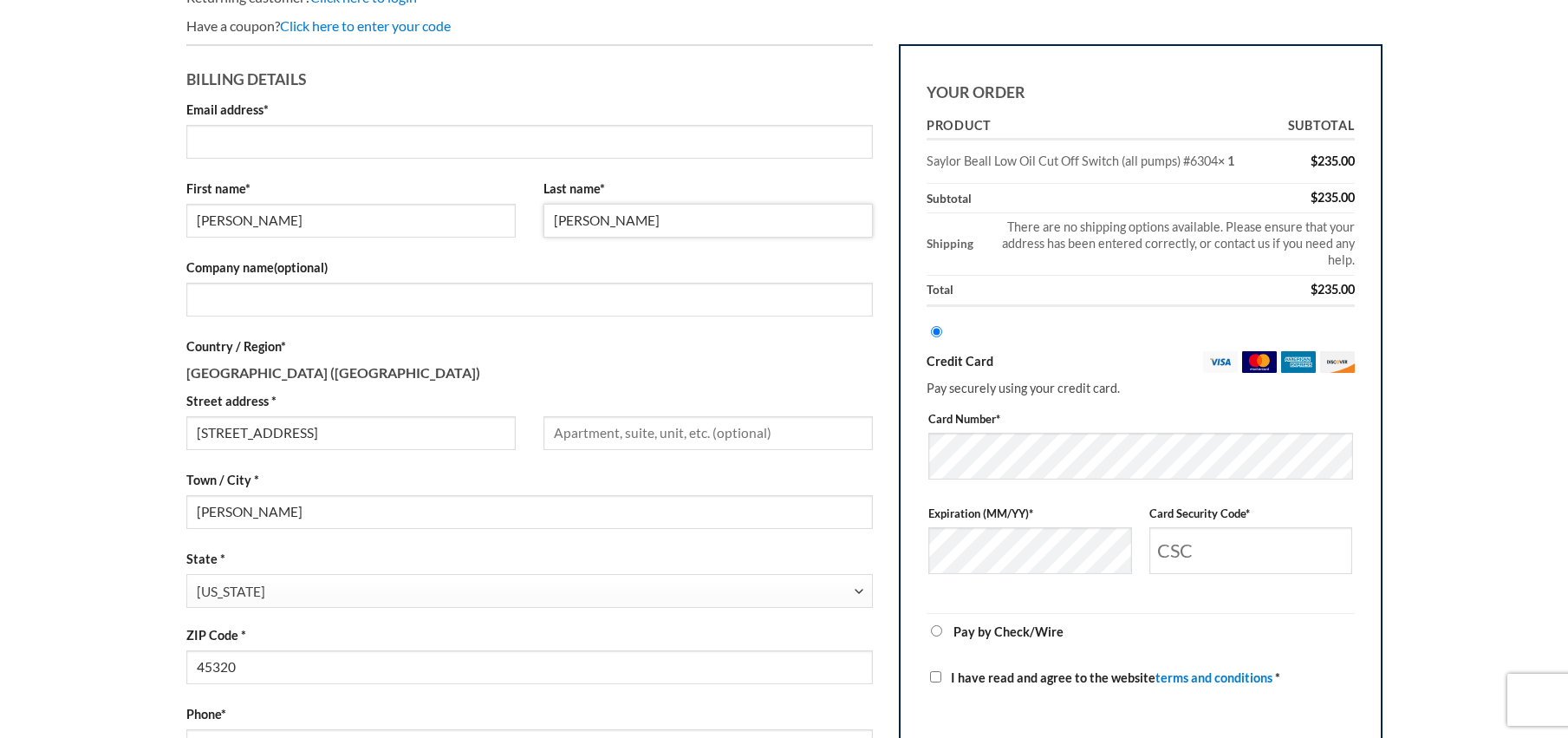
click at [604, 226] on input "bob" at bounding box center [707, 220] width 329 height 33
click at [386, 215] on input "bob" at bounding box center [351, 220] width 329 height 33
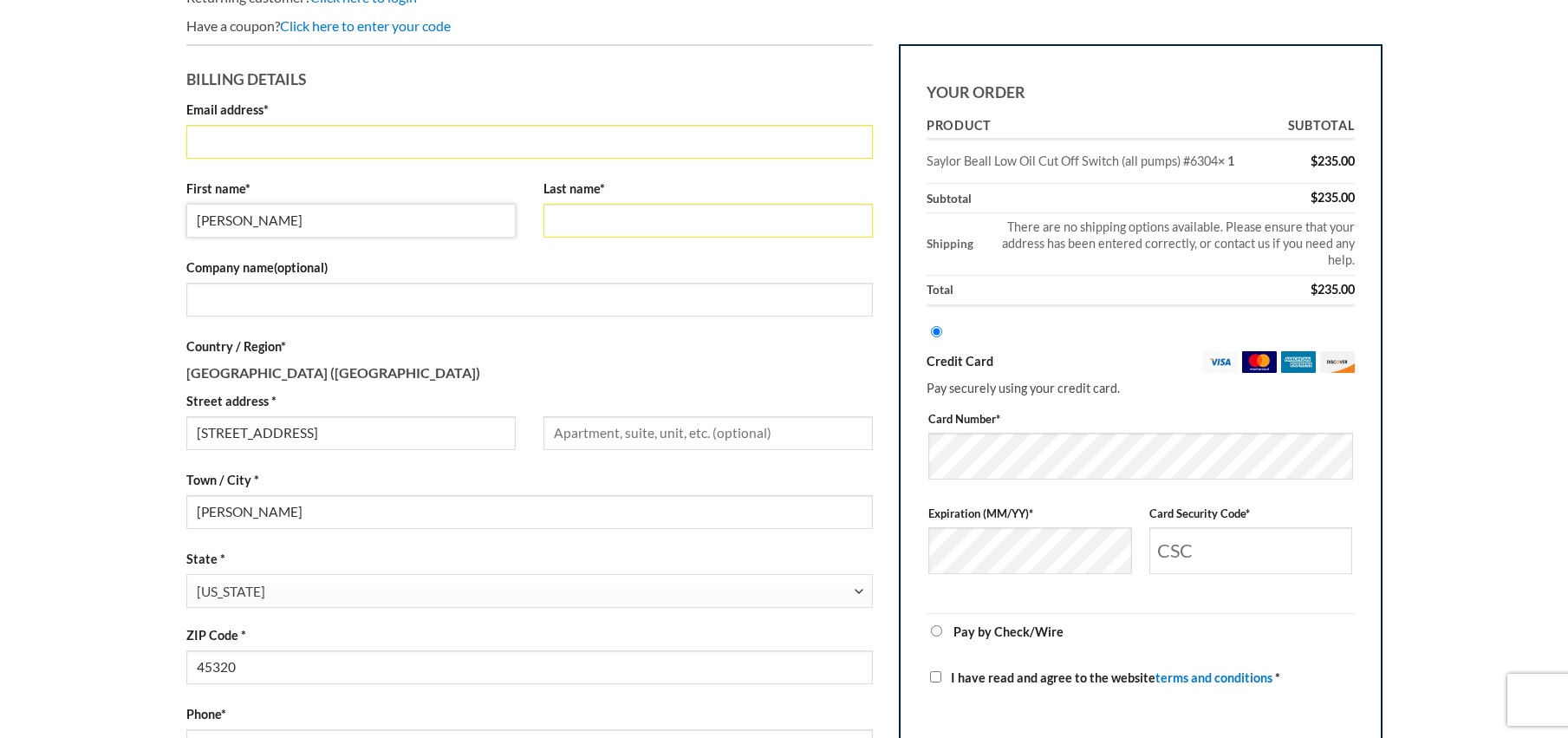
click at [386, 215] on input "bob" at bounding box center [351, 220] width 329 height 33
click at [476, 372] on p "Country / Region * United States (US)" at bounding box center [531, 360] width 688 height 47
